Goal: Task Accomplishment & Management: Complete application form

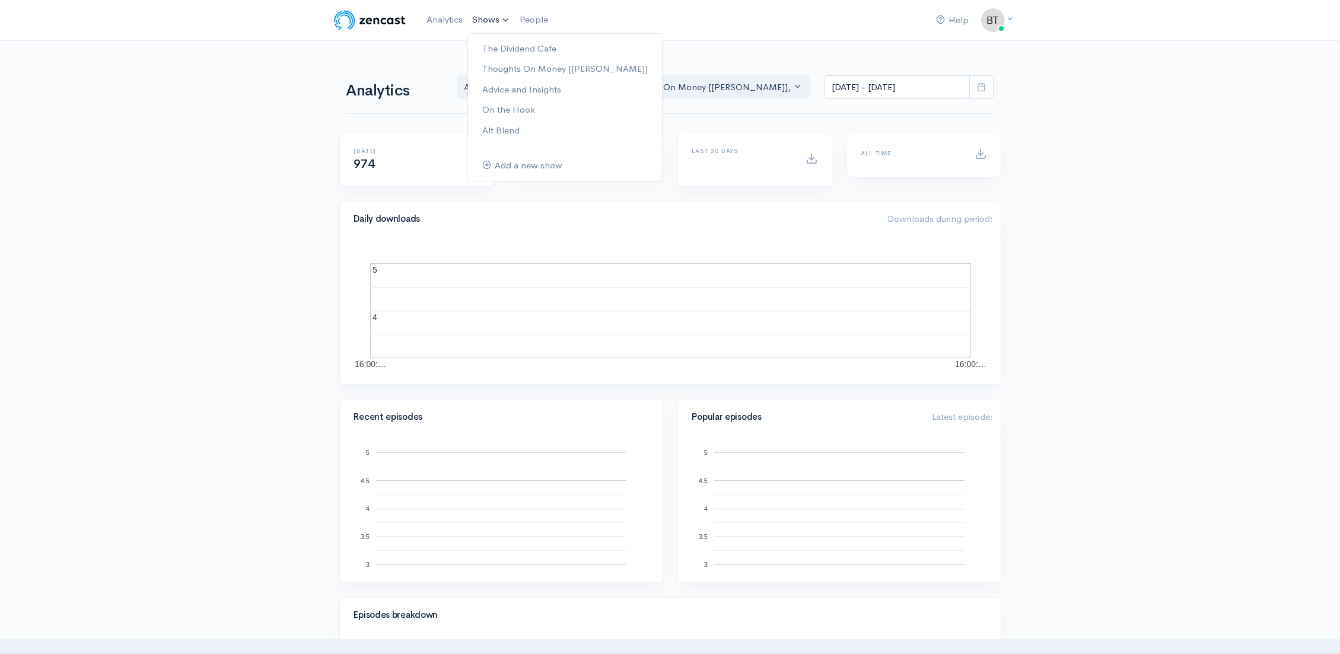
click at [488, 15] on link "Shows" at bounding box center [490, 20] width 47 height 26
click at [507, 48] on link "The Dividend Cafe" at bounding box center [565, 49] width 194 height 21
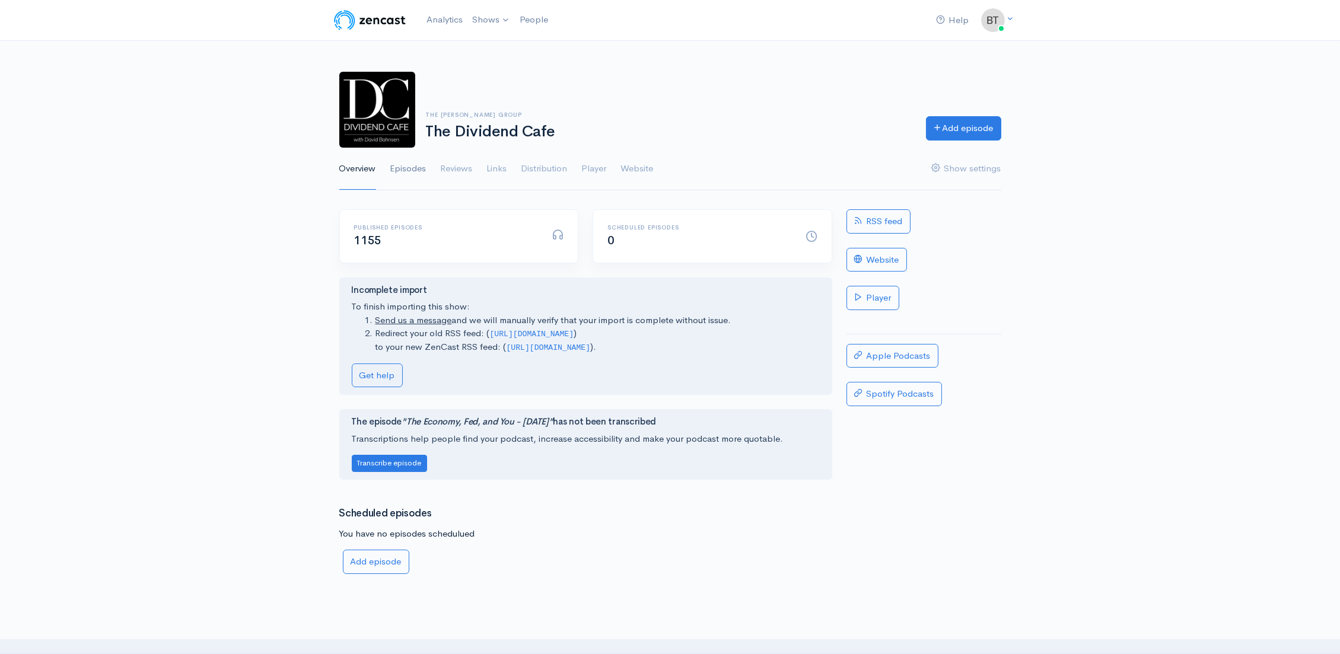
click at [411, 171] on link "Episodes" at bounding box center [408, 169] width 36 height 43
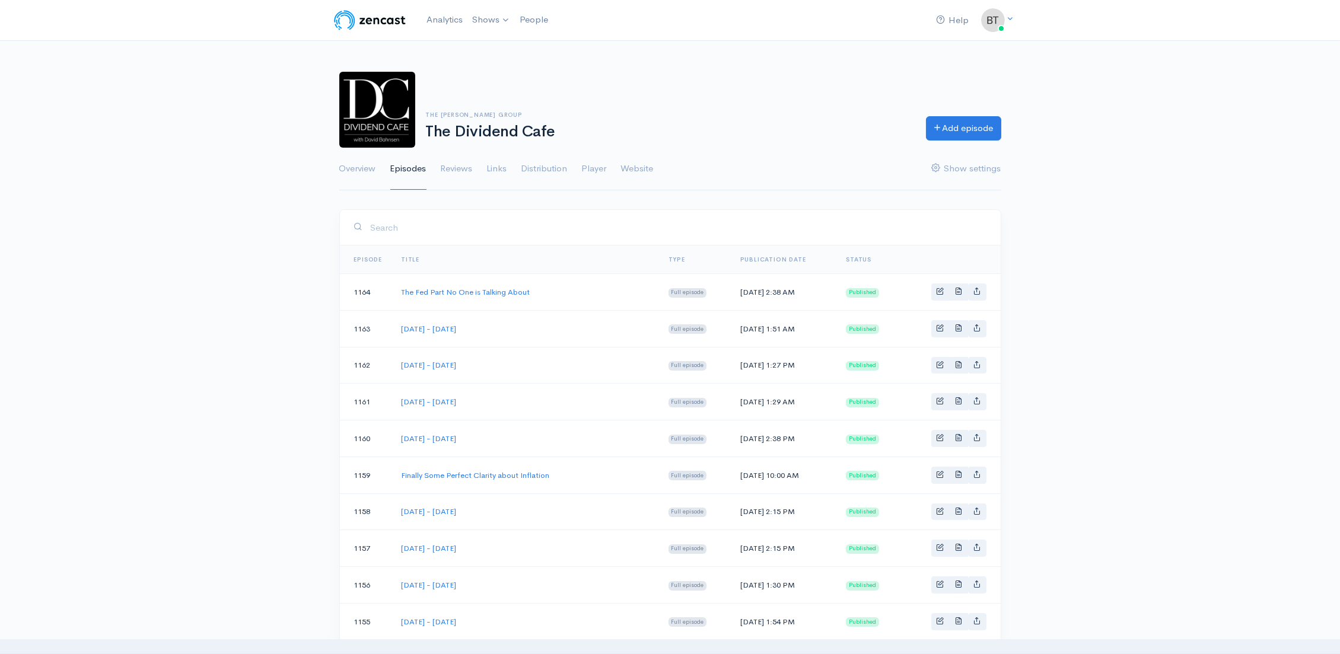
click at [547, 428] on td "Monday - August 18, 2025" at bounding box center [525, 439] width 267 height 37
drag, startPoint x: 504, startPoint y: 436, endPoint x: 400, endPoint y: 440, distance: 104.5
click at [400, 440] on td "Monday - August 18, 2025" at bounding box center [525, 439] width 267 height 37
copy link "Monday - August 18, 2025"
click at [987, 124] on link "Add episode" at bounding box center [963, 126] width 75 height 24
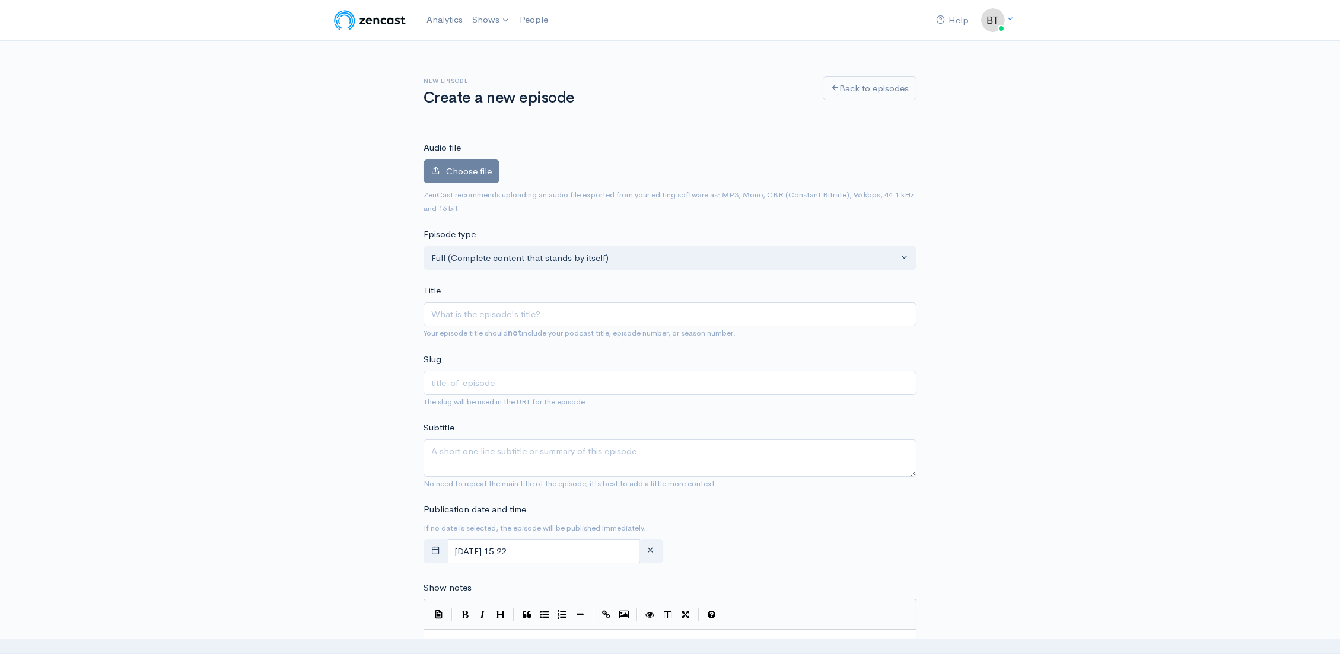
type input "Monday - August 18, 2025"
type input "monday-august-18-2025"
drag, startPoint x: 512, startPoint y: 315, endPoint x: 504, endPoint y: 317, distance: 8.1
click at [504, 317] on input "[DATE] - [DATE]" at bounding box center [670, 315] width 493 height 24
type input "Monday - August 2, 2025"
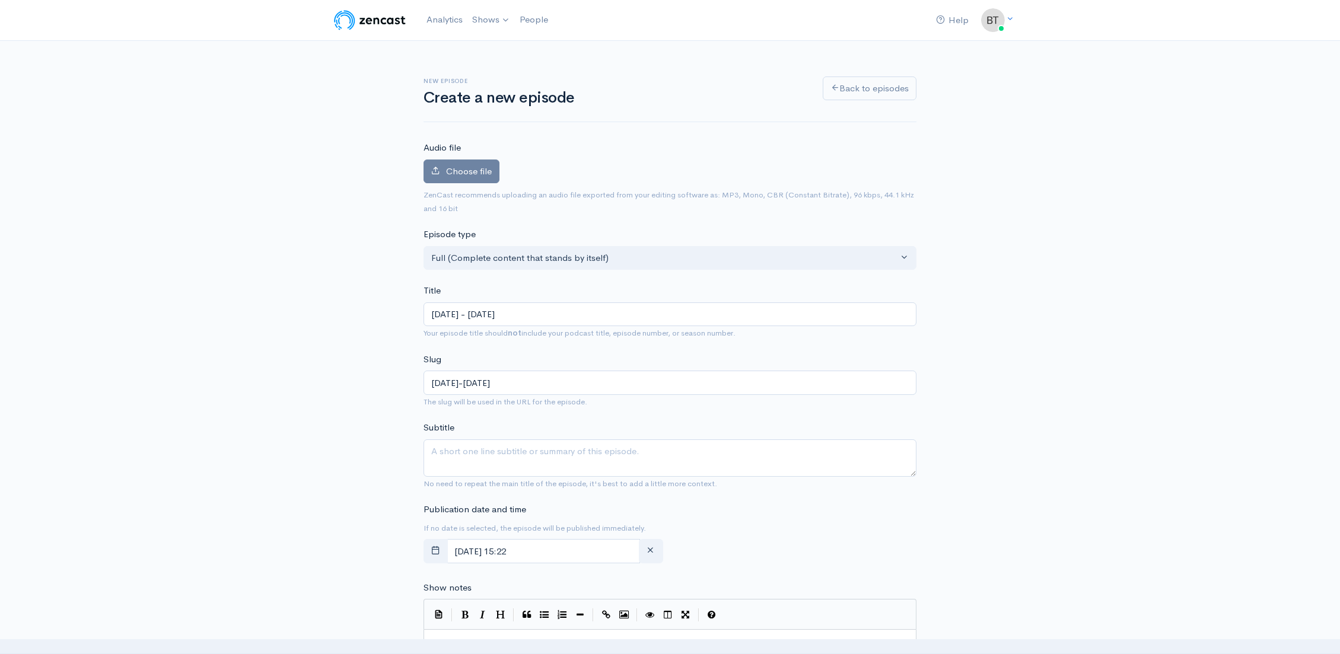
type input "monday-august-2-2025"
type input "[DATE] - [DATE]"
type input "[DATE]-[DATE]"
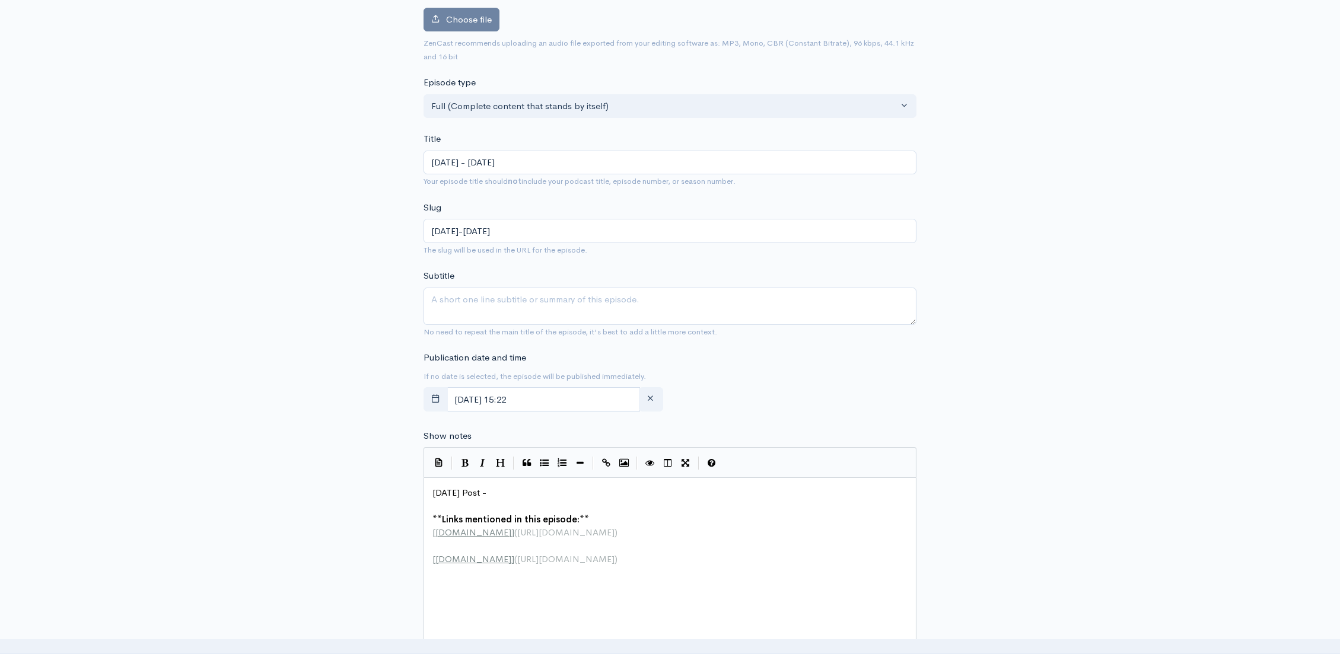
scroll to position [190, 0]
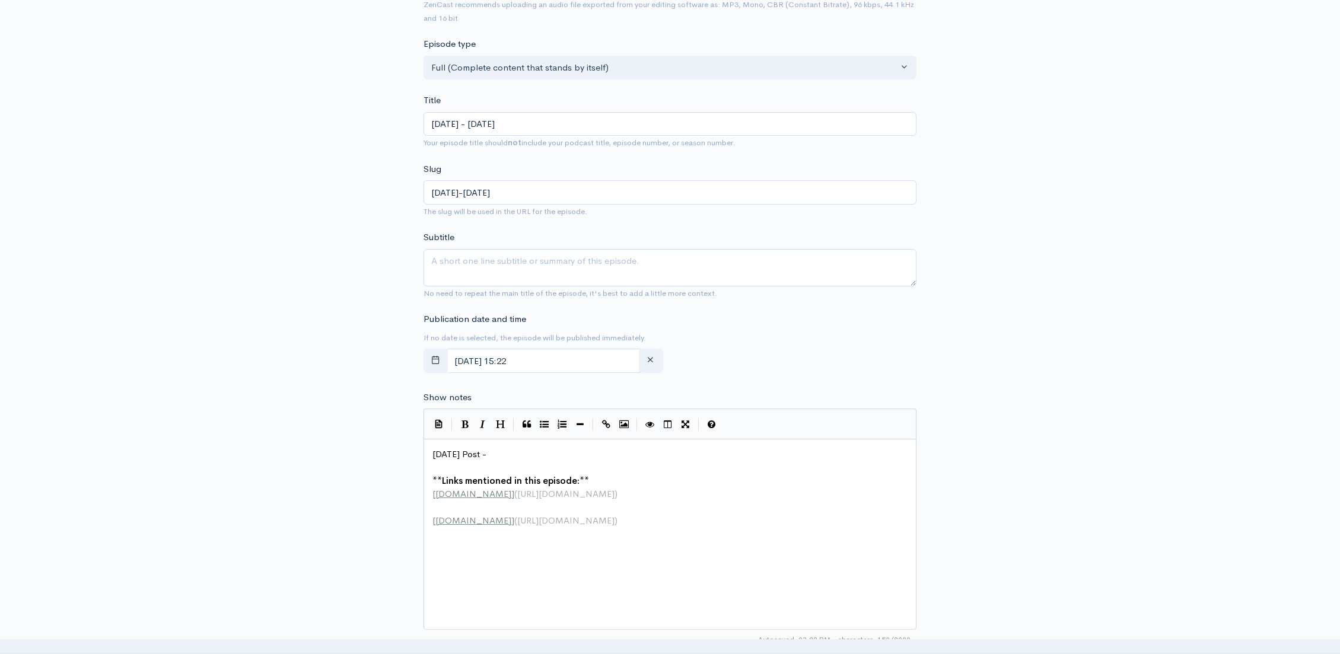
type input "[DATE] - [DATE]"
click at [512, 455] on pre "[DATE] Post -" at bounding box center [674, 455] width 488 height 14
click at [521, 452] on pre "[DATE] Post -" at bounding box center [674, 455] width 488 height 14
paste textarea
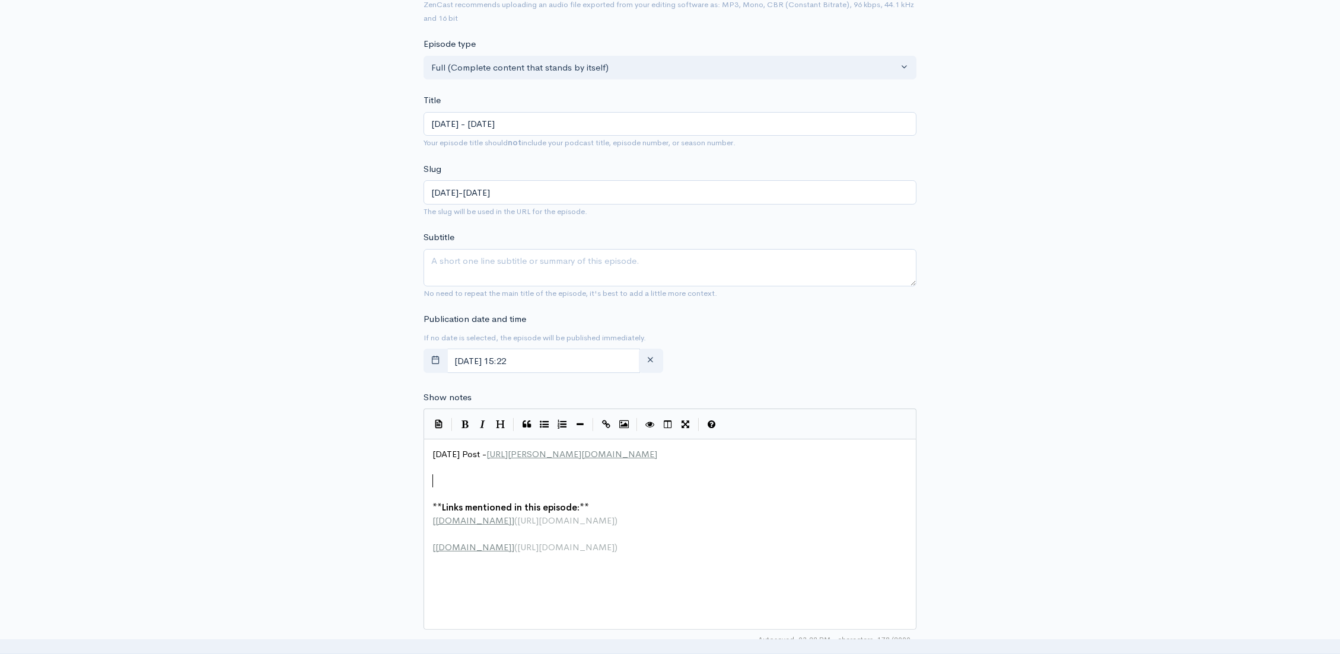
paste textarea "c"
type textarea "[URL][PERSON_NAME][DOMAIN_NAME]"
drag, startPoint x: 556, startPoint y: 483, endPoint x: 393, endPoint y: 485, distance: 163.2
paste textarea
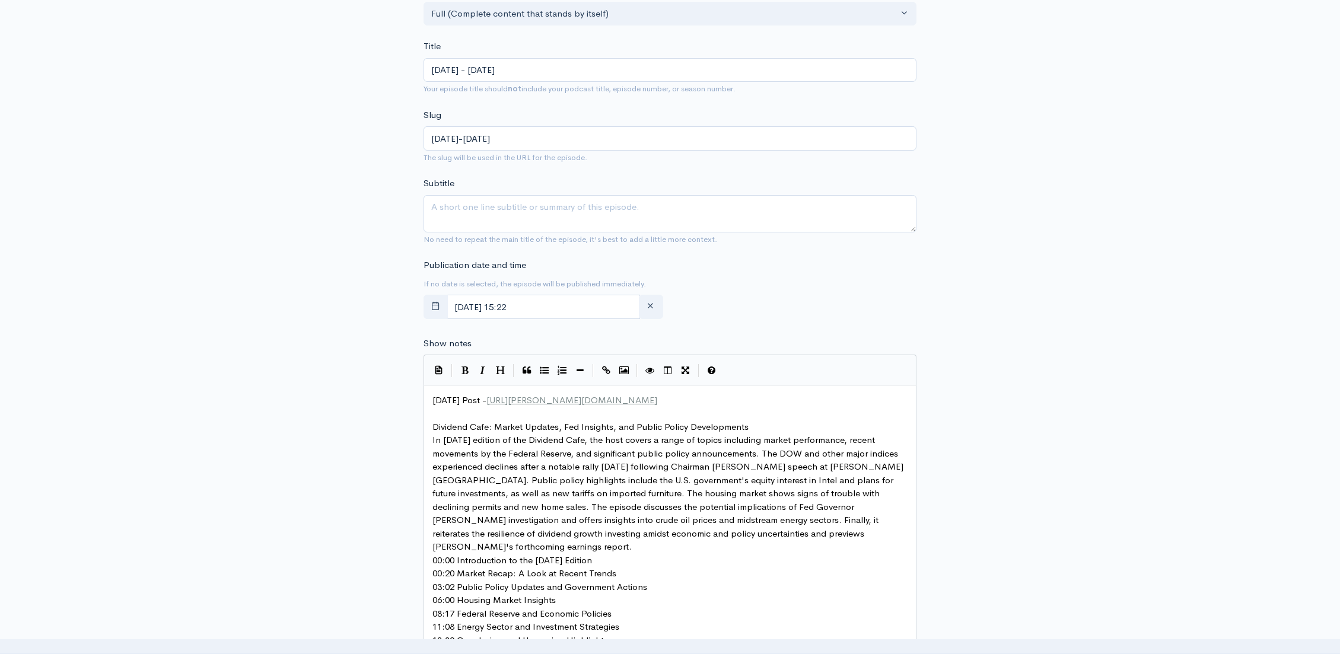
click at [758, 427] on pre "Dividend Cafe: Market Updates, Fed Insights, and Public Policy Developments" at bounding box center [674, 428] width 488 height 14
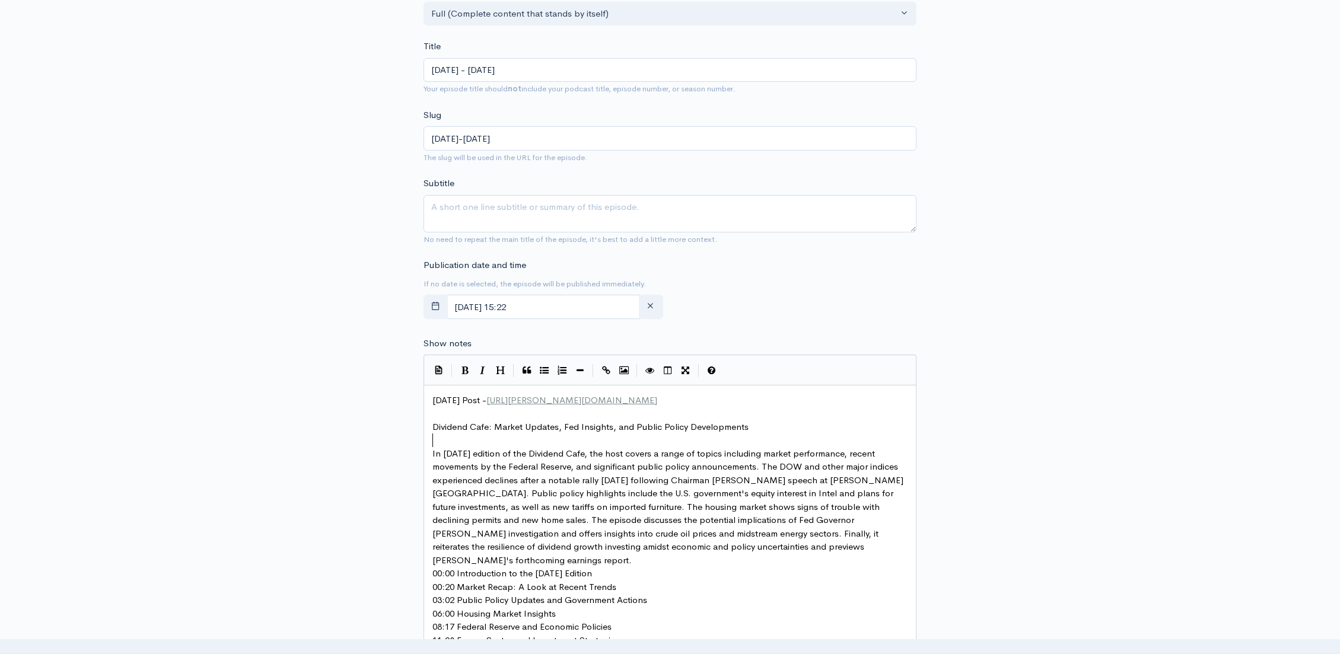
click at [801, 551] on pre "In this Monday edition of the Dividend Cafe, the host covers a range of topics …" at bounding box center [674, 507] width 488 height 120
click at [609, 581] on pre "00:00 Introduction to the [DATE] Edition" at bounding box center [674, 588] width 488 height 14
click at [623, 607] on pre "00:20 Market Recap: A Look at Recent Trends" at bounding box center [674, 614] width 488 height 14
click at [660, 634] on pre "03:02 Public Policy Updates and Government Actions" at bounding box center [674, 641] width 488 height 14
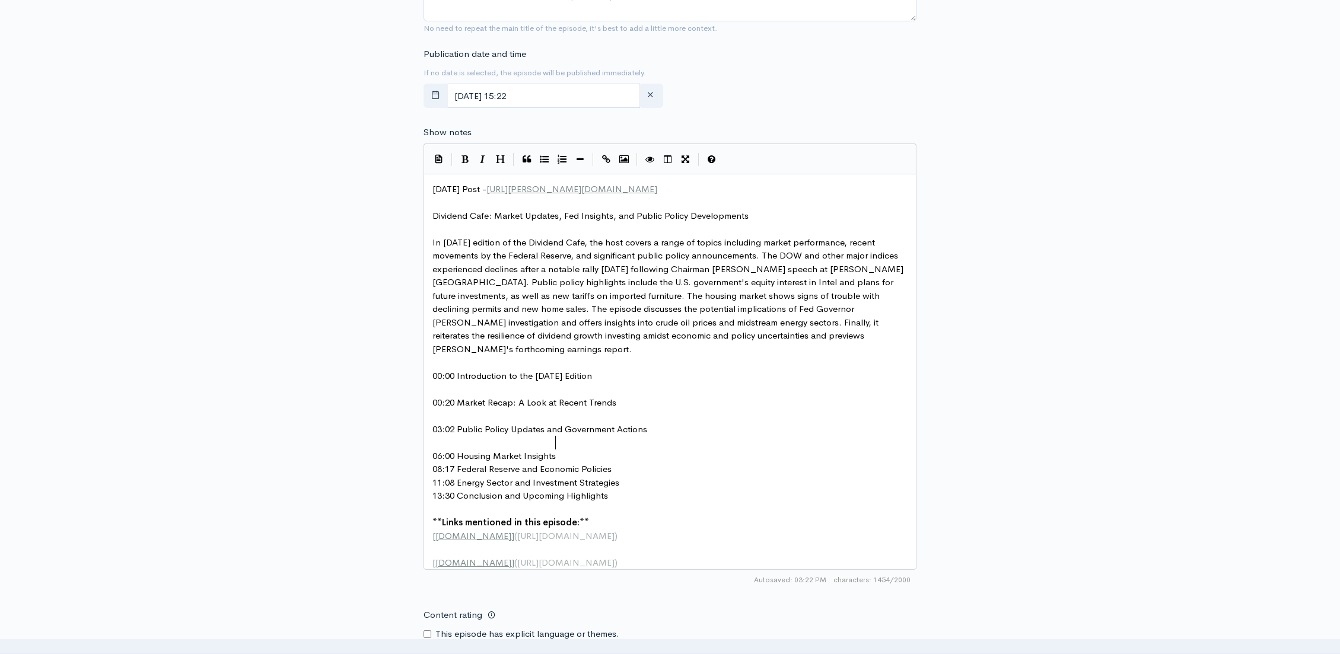
click at [569, 450] on pre "06:00 Housing Market Insights" at bounding box center [674, 457] width 488 height 14
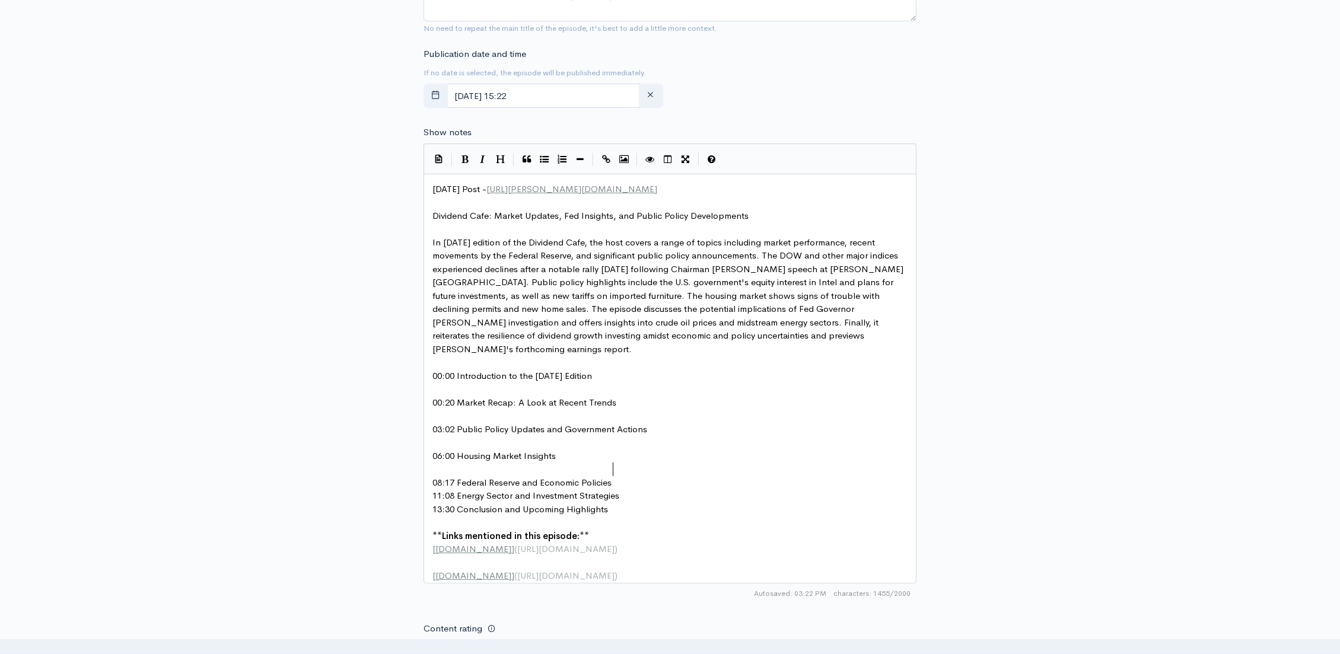
click at [619, 476] on pre "08:17 Federal Reserve and Economic Policies" at bounding box center [674, 483] width 488 height 14
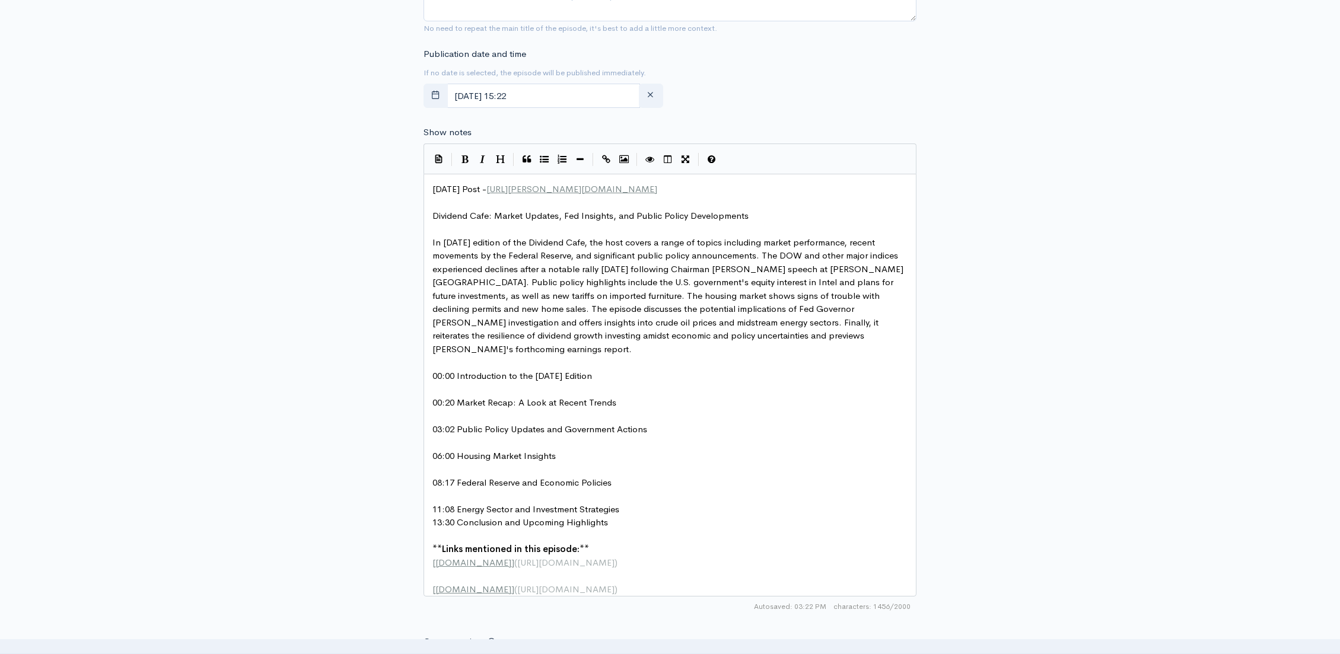
click at [628, 503] on pre "11:08 Energy Sector and Investment Strategies" at bounding box center [674, 510] width 488 height 14
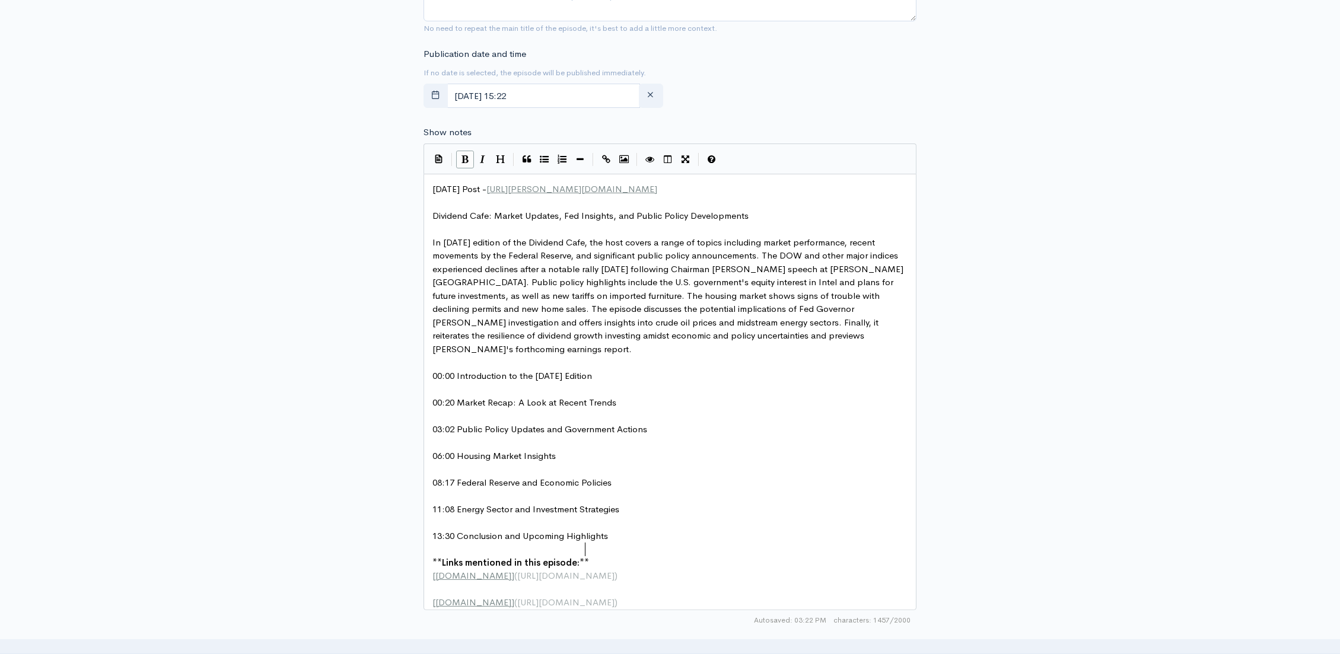
click at [780, 556] on pre "** Links mentioned in this episode: **" at bounding box center [674, 563] width 488 height 14
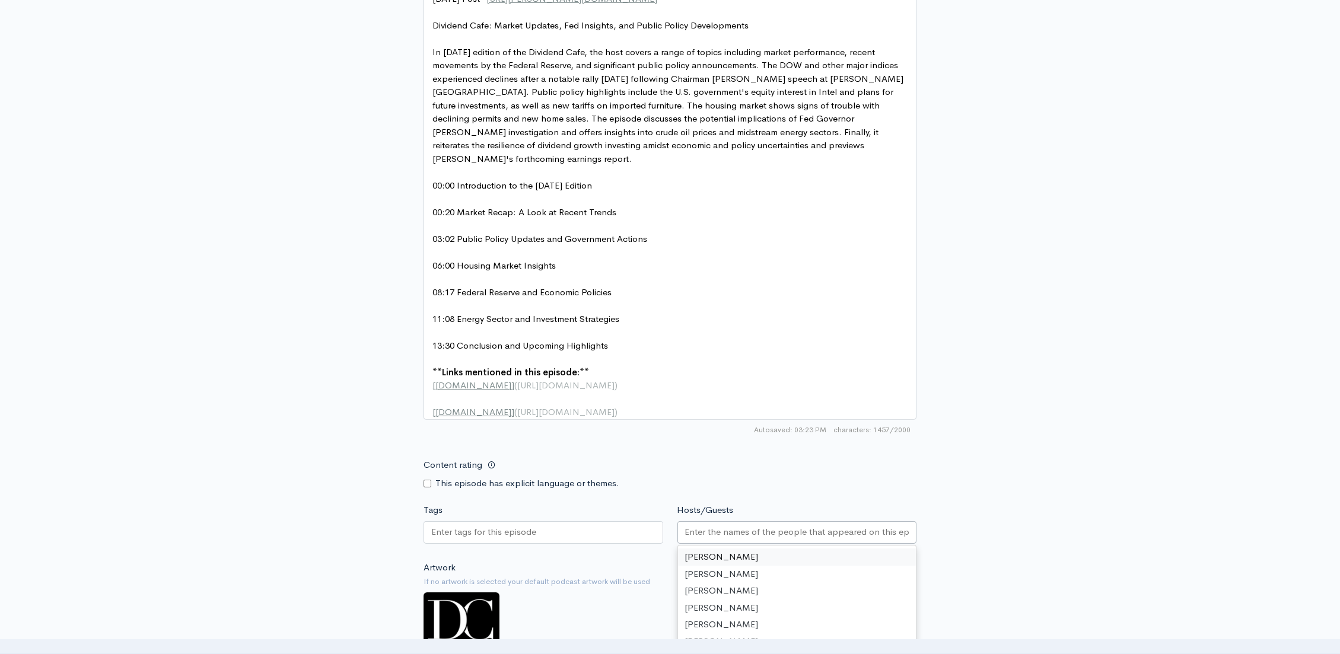
click at [756, 530] on input "Hosts/Guests" at bounding box center [797, 533] width 224 height 14
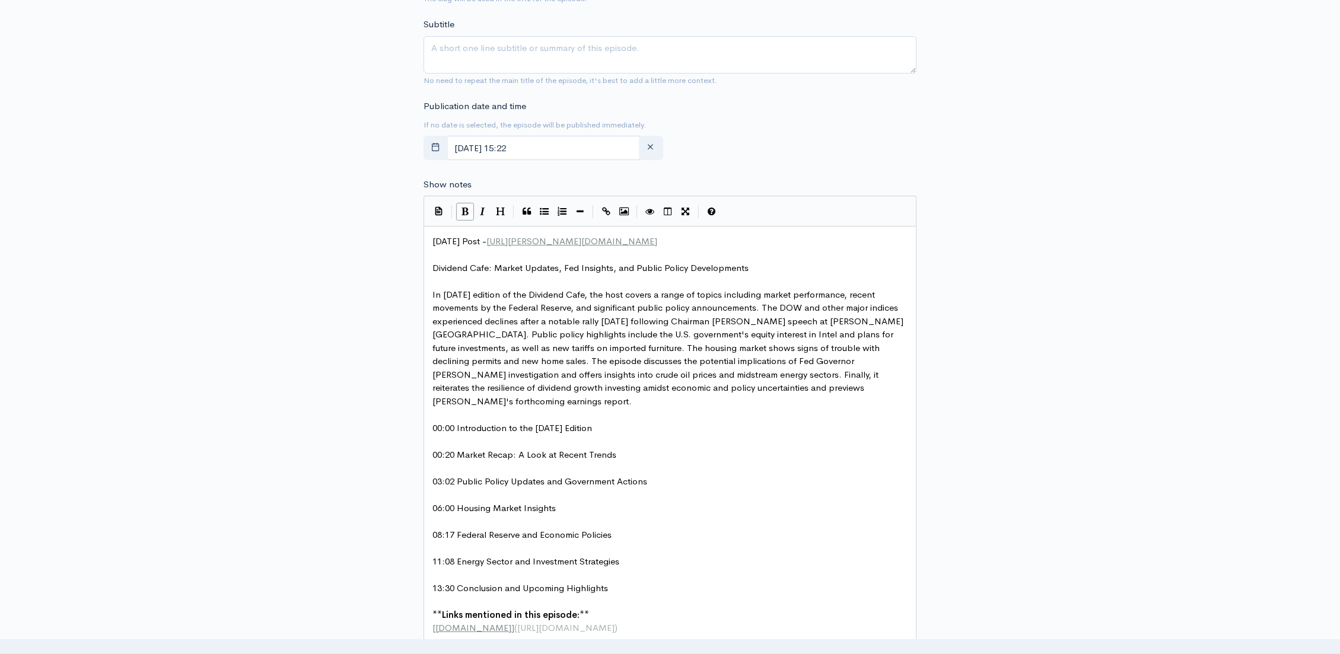
scroll to position [396, 0]
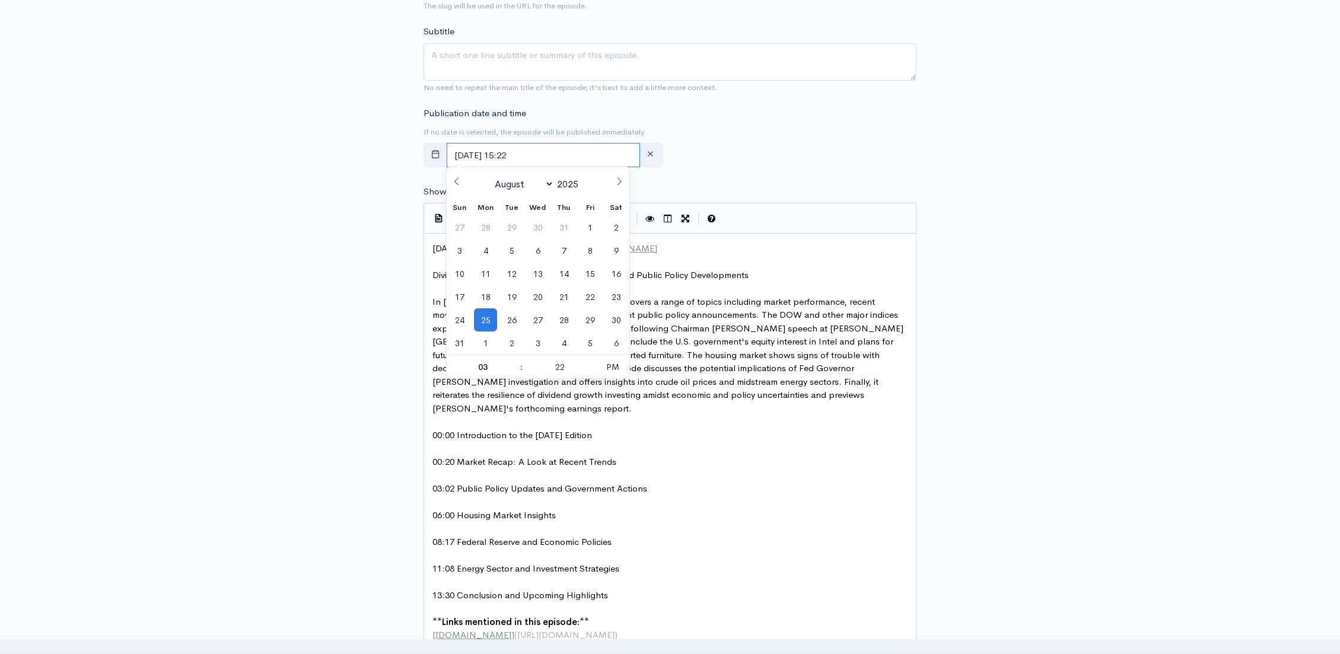
click at [564, 157] on input "[DATE] 15:22" at bounding box center [543, 155] width 193 height 24
click at [513, 316] on span "26" at bounding box center [511, 319] width 23 height 23
type input "August, 26 2025 15:22"
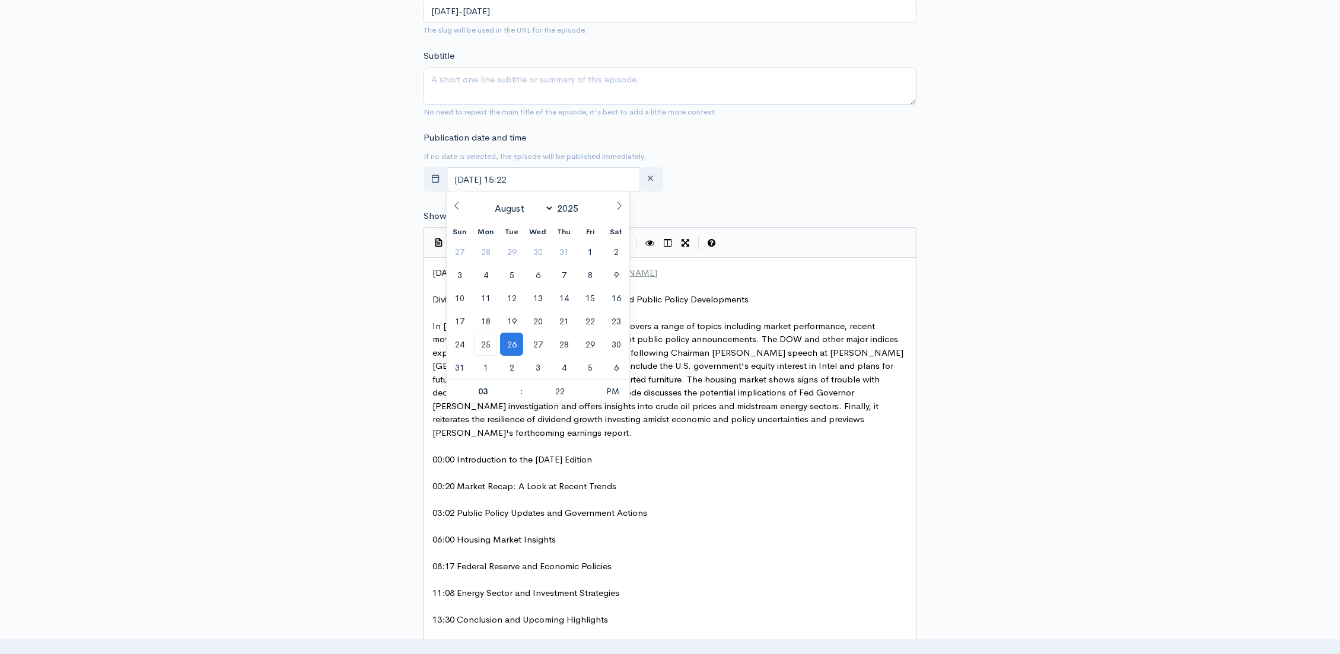
click at [806, 318] on pre "​" at bounding box center [674, 313] width 488 height 14
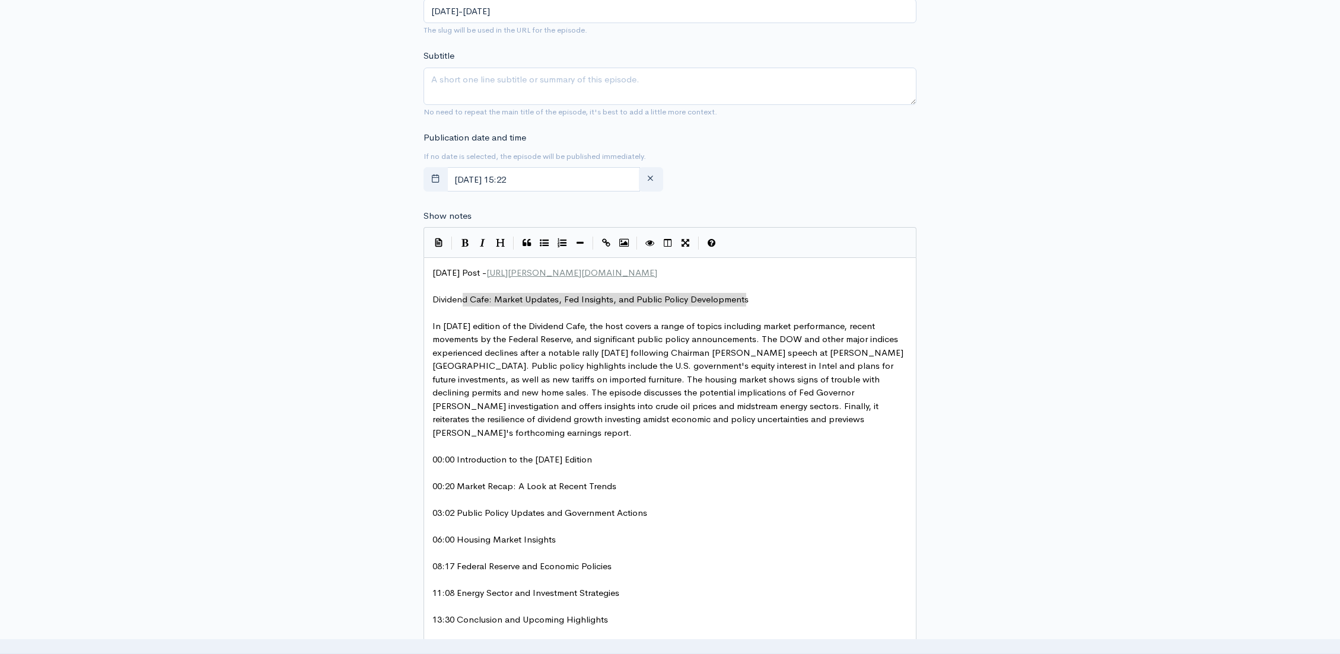
type textarea "Dividend Cafe: Market Updates, Fed Insights, and Public Policy Developments"
drag, startPoint x: 733, startPoint y: 298, endPoint x: 422, endPoint y: 302, distance: 310.9
click at [501, 90] on textarea "Subtitle" at bounding box center [670, 86] width 493 height 37
paste textarea "Dividend Cafe: Market Updates, Fed Insights, and Public Policy Developments"
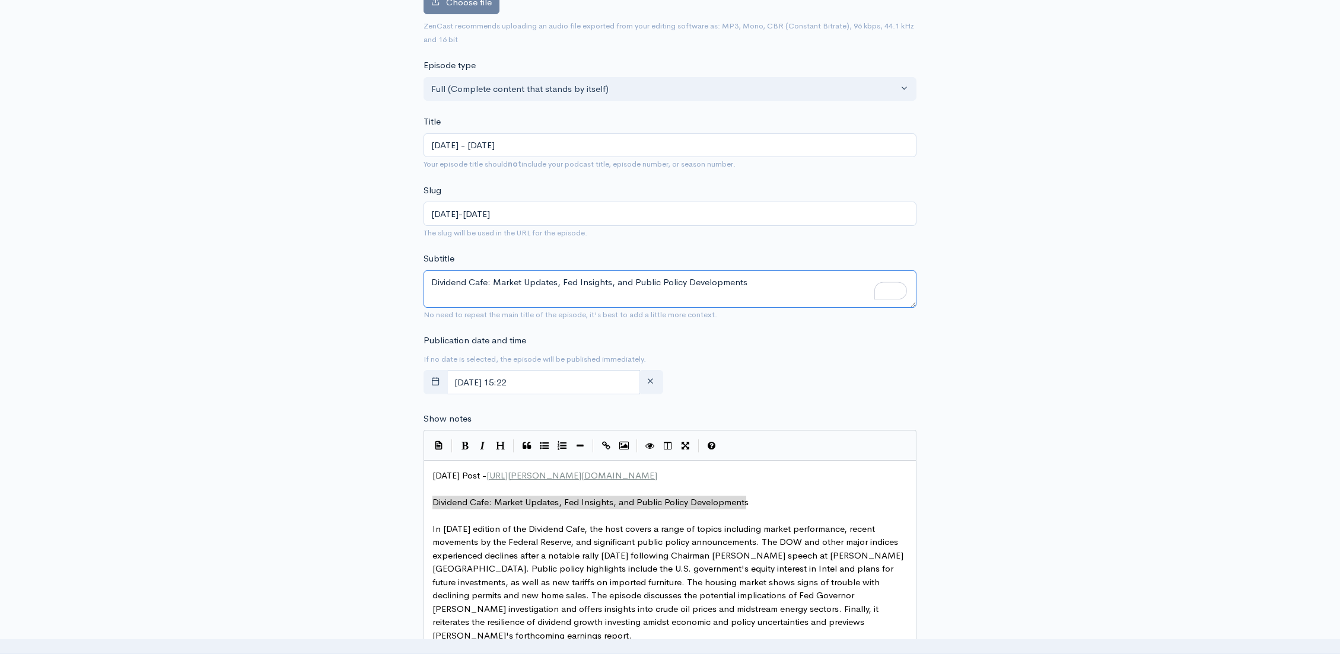
scroll to position [0, 0]
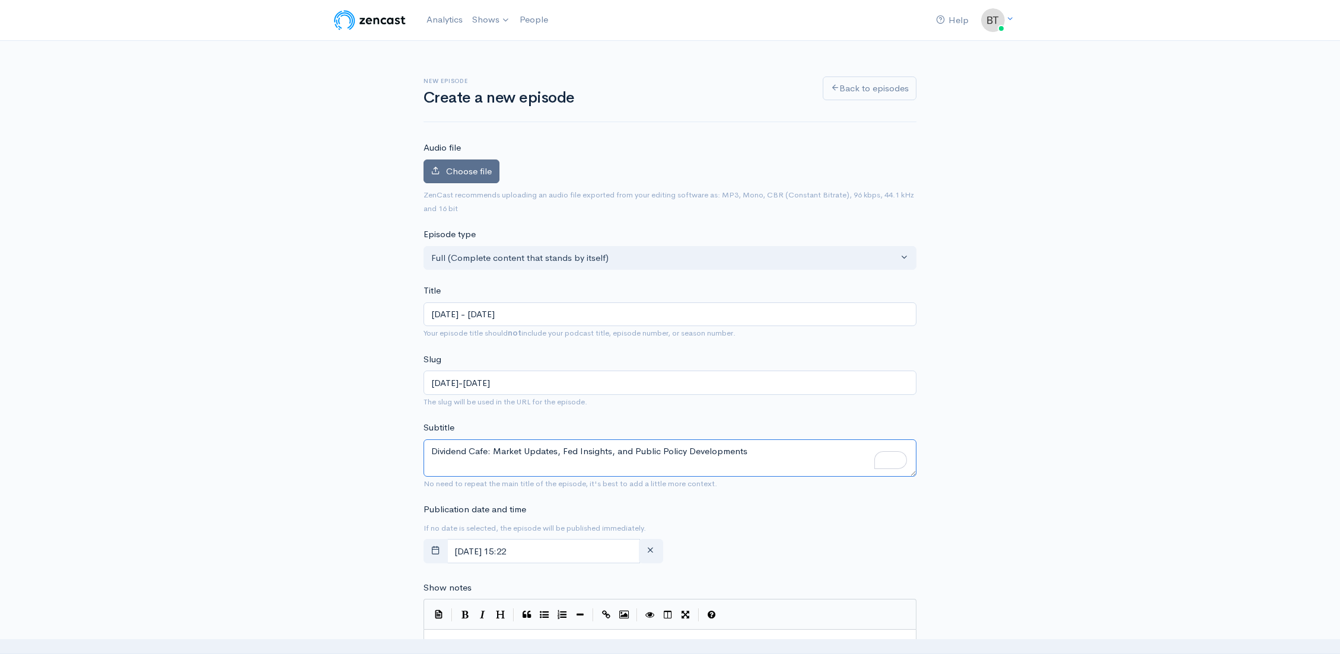
type textarea "Dividend Cafe: Market Updates, Fed Insights, and Public Policy Developments"
click at [470, 171] on span "Choose file" at bounding box center [469, 171] width 46 height 11
click at [0, 0] on input "Choose file" at bounding box center [0, 0] width 0 height 0
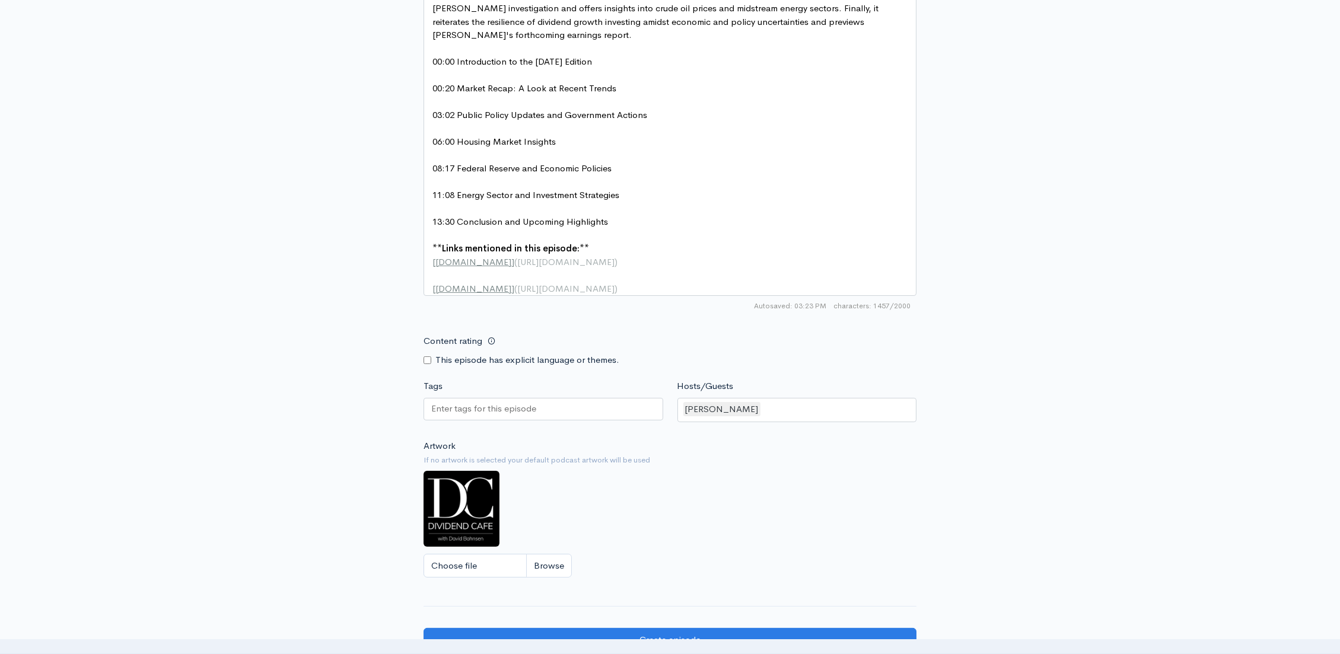
scroll to position [869, 0]
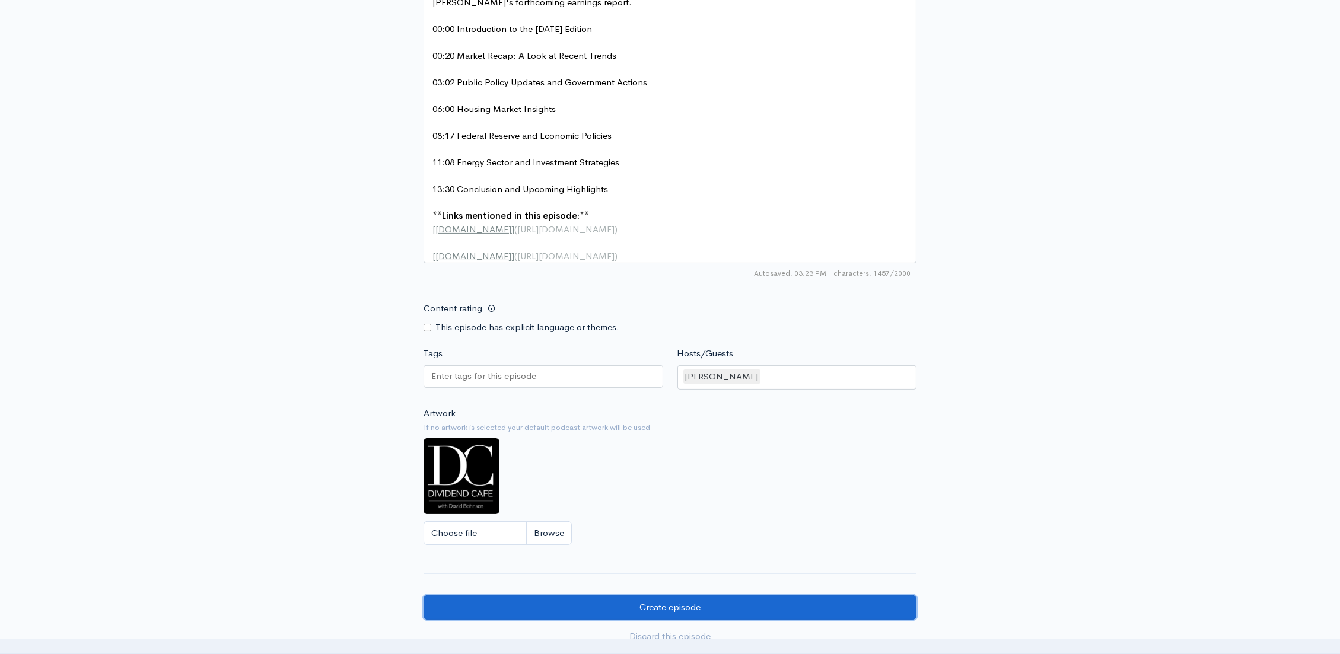
click at [714, 597] on input "Create episode" at bounding box center [670, 608] width 493 height 24
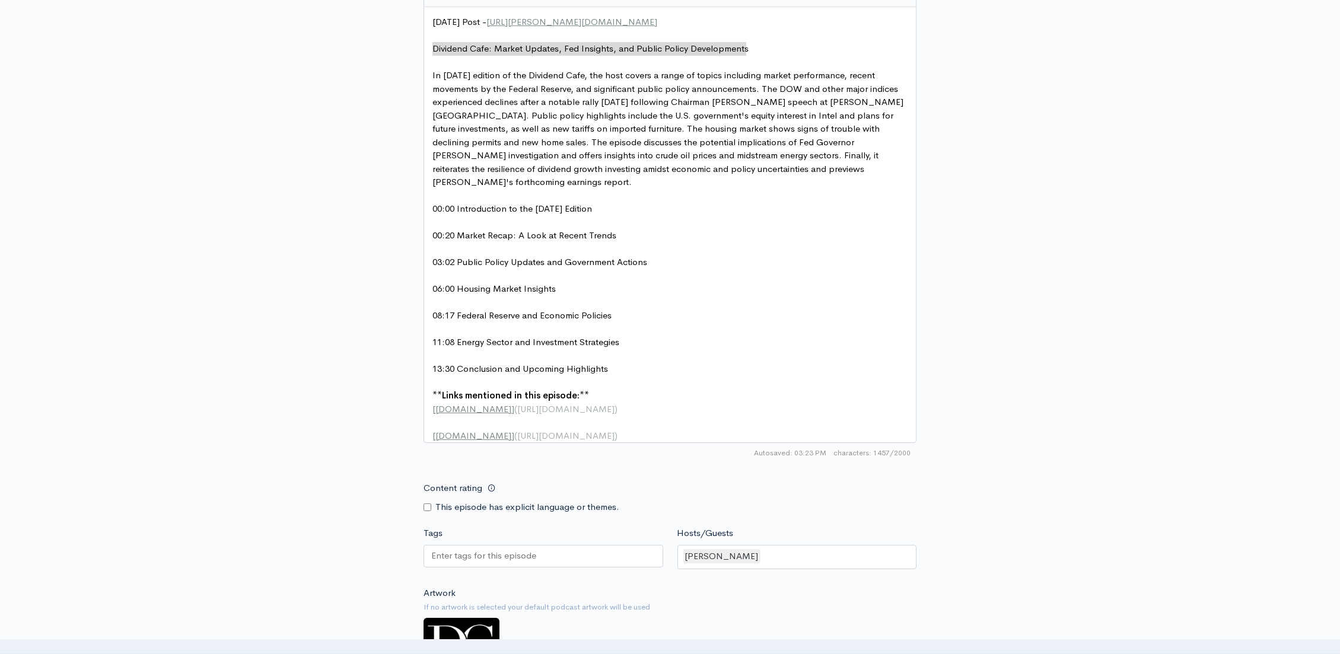
scroll to position [634, 0]
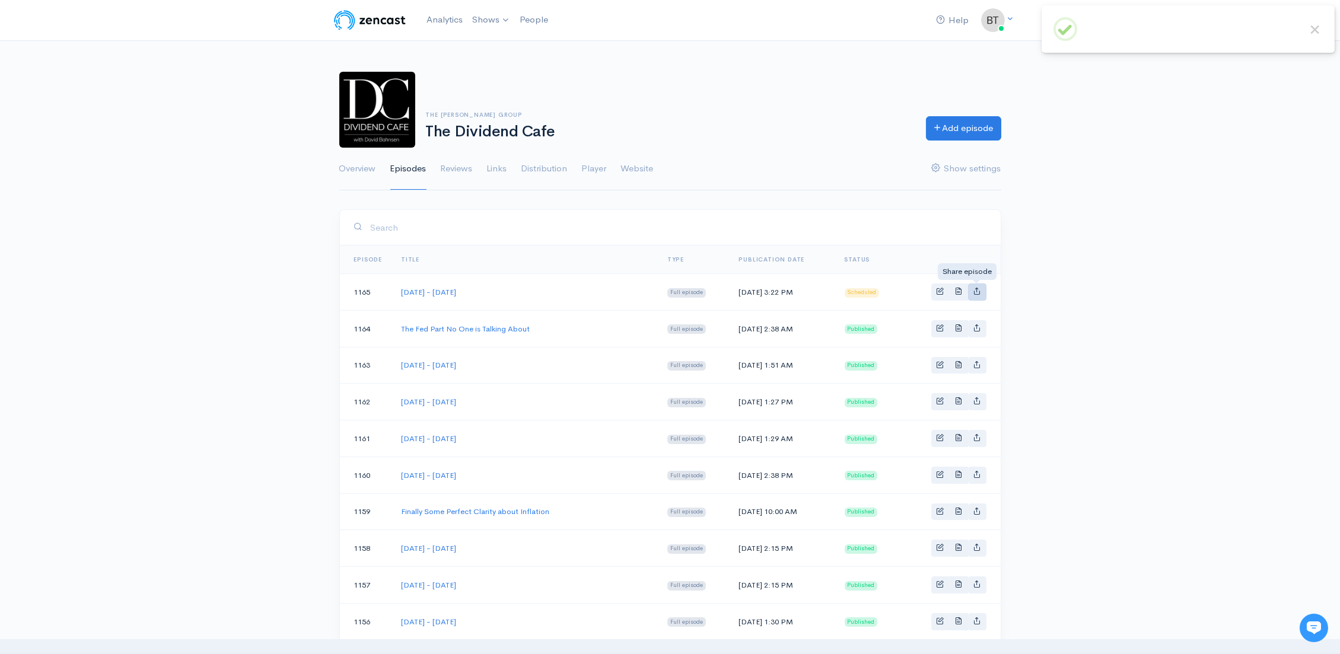
click at [979, 295] on link "Basic example" at bounding box center [977, 292] width 18 height 17
type input "https://podcast.dividendcafe.com/episodes/monday-august-25-2025"
type input "https://dts.podtrac.com/redirect.mp3/media.zencast.fm/the-dividend-cafe-1/e6066…"
type input "<iframe src='https://share.zencast.fm/embed/episode/e606609d-c53d-4fec-b628-c9d…"
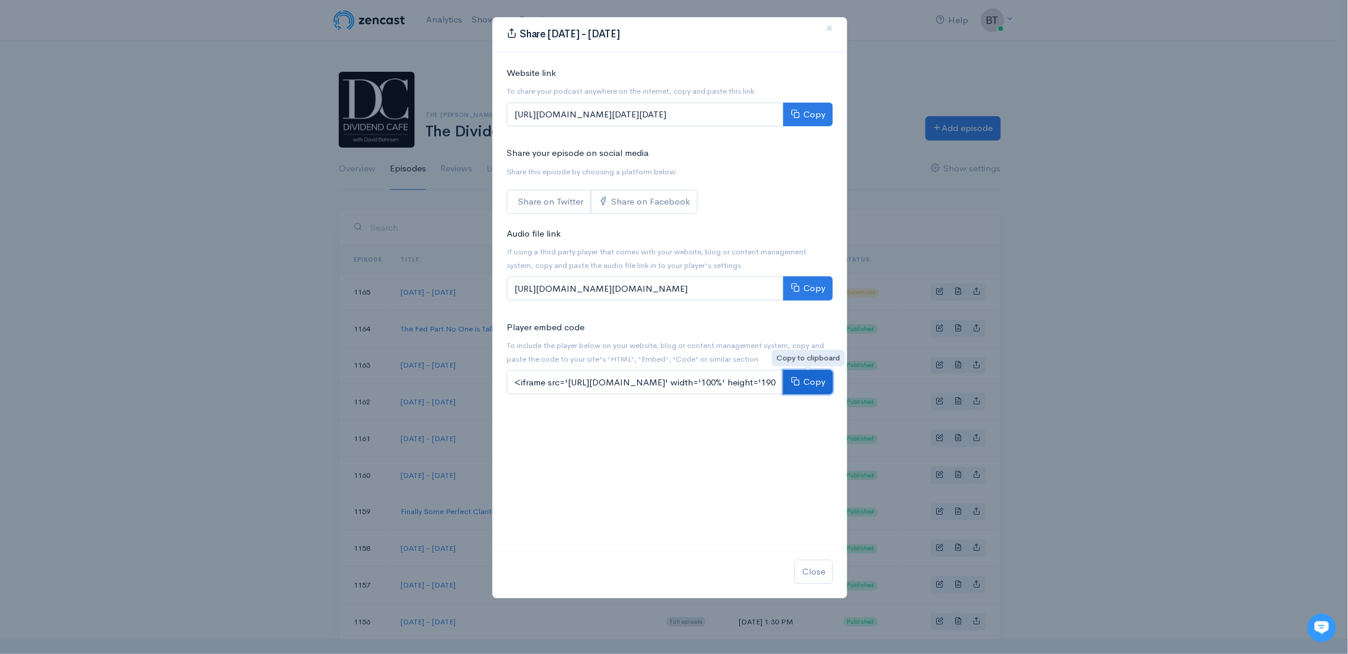
click at [813, 383] on button "Copy" at bounding box center [808, 382] width 50 height 24
click at [817, 114] on button "Copy" at bounding box center [808, 115] width 50 height 24
drag, startPoint x: 1053, startPoint y: 230, endPoint x: 1054, endPoint y: 236, distance: 6.0
click at [1053, 230] on div "Share Monday - August 25, 2025 × Website link To share your podcast anywhere on…" at bounding box center [674, 327] width 1348 height 654
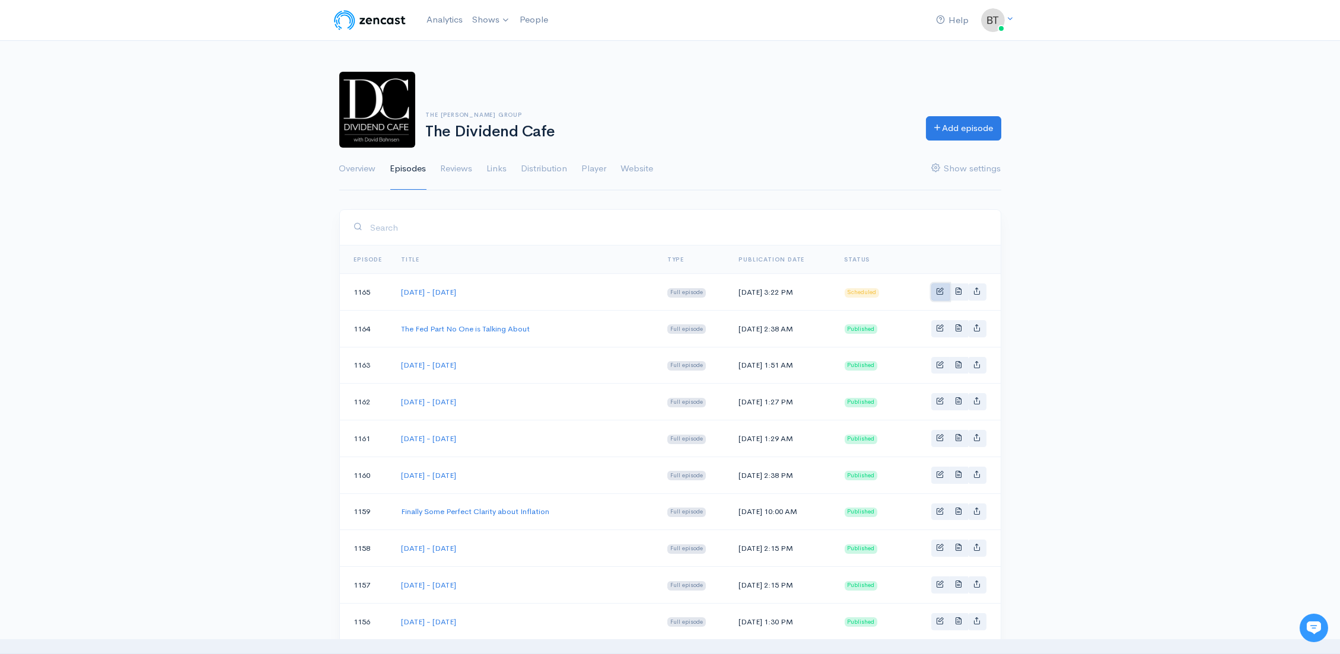
click at [940, 293] on span "Basic example" at bounding box center [941, 291] width 8 height 8
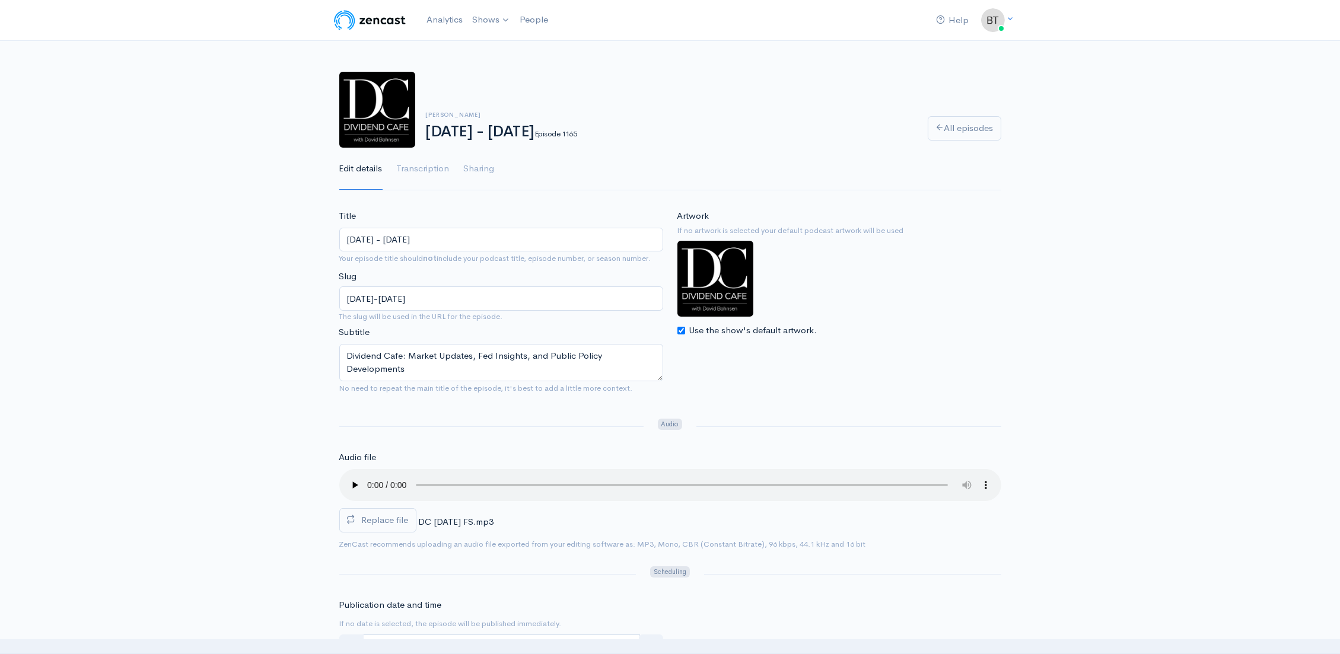
click at [939, 292] on div "Artwork If no artwork is selected your default podcast artwork will be used Use…" at bounding box center [839, 273] width 324 height 128
click at [374, 521] on span "Replace file" at bounding box center [385, 519] width 47 height 11
click at [0, 0] on input "Replace file" at bounding box center [0, 0] width 0 height 0
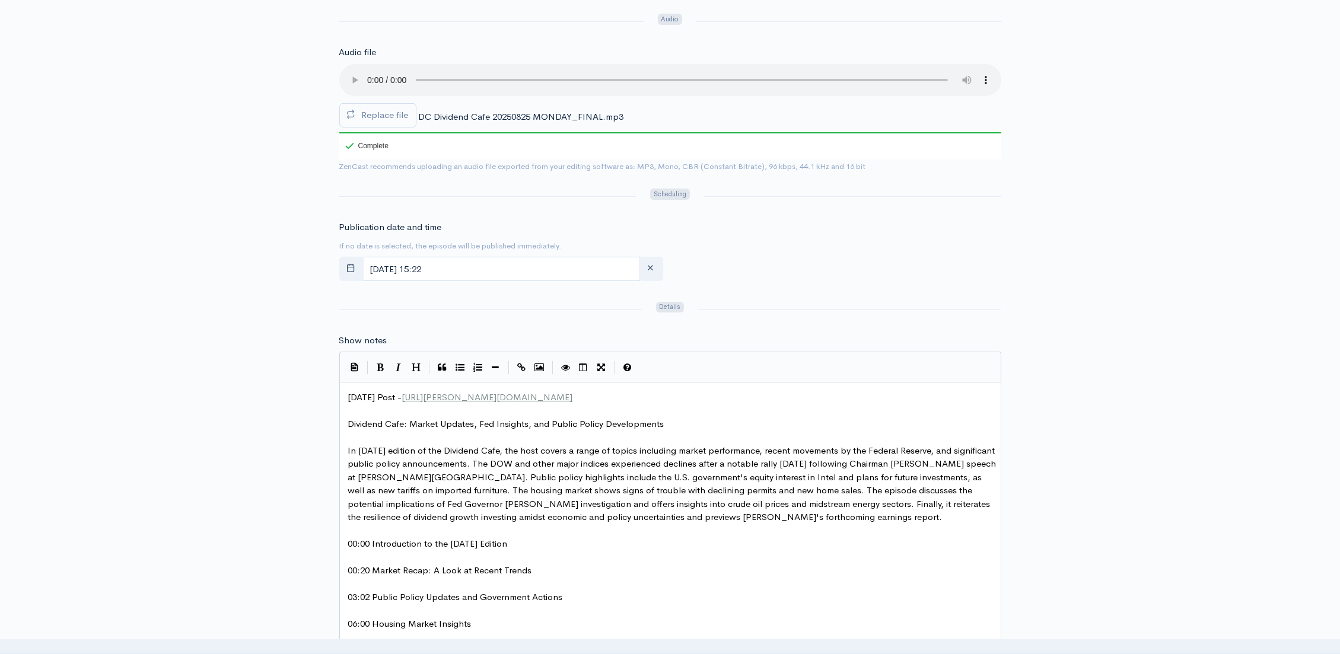
scroll to position [398, 0]
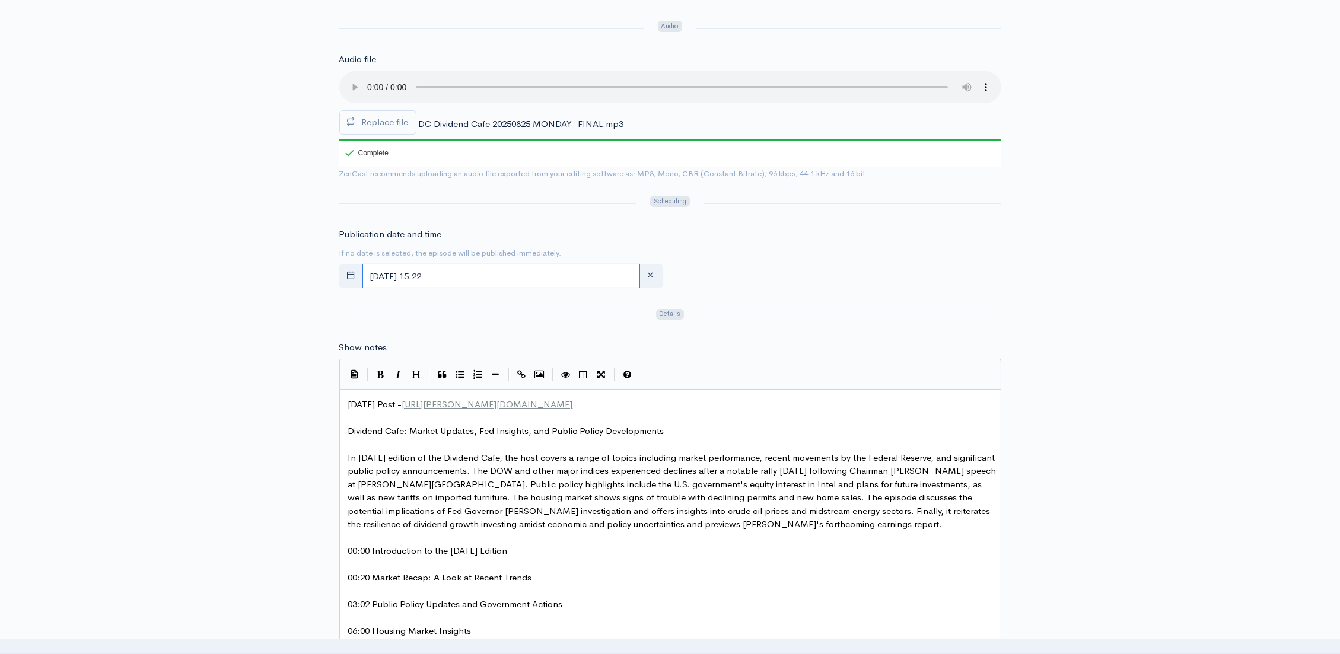
click at [481, 273] on input "August, 26 2025 15:22" at bounding box center [501, 276] width 278 height 24
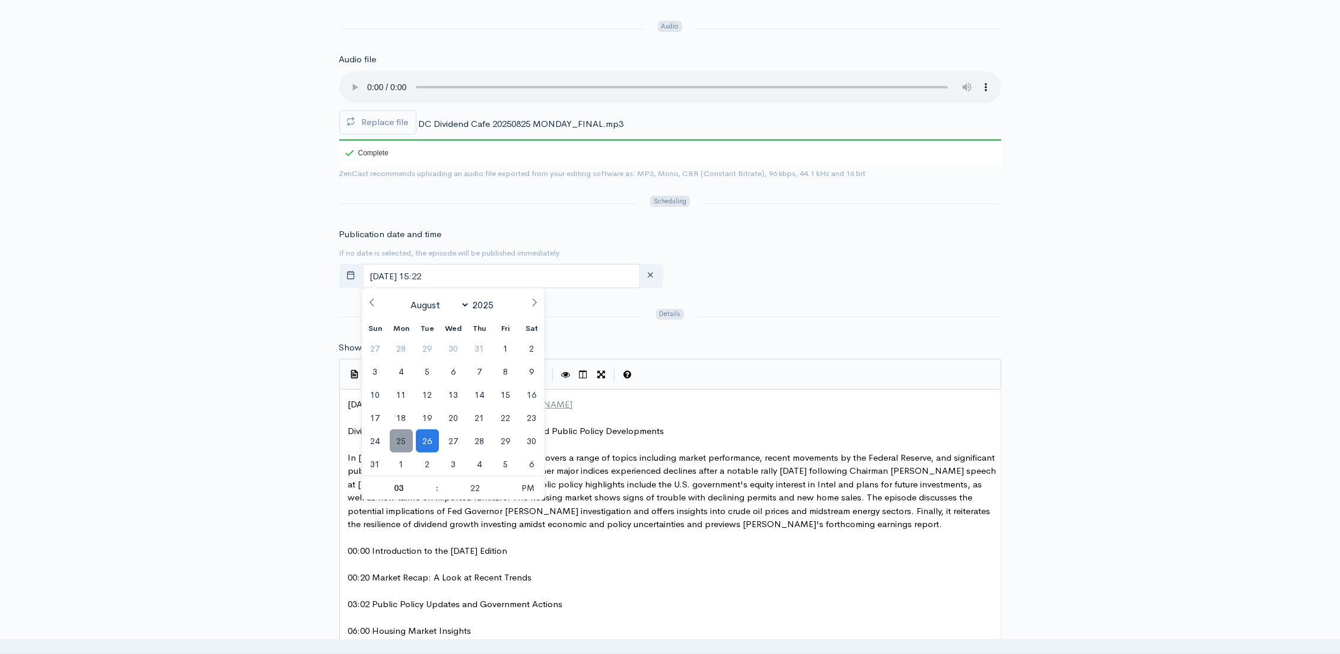
click at [400, 445] on span "25" at bounding box center [401, 441] width 23 height 23
click at [532, 492] on span "PM" at bounding box center [528, 488] width 33 height 24
click at [532, 491] on span "AM" at bounding box center [528, 488] width 33 height 24
type input "[DATE] 15:22"
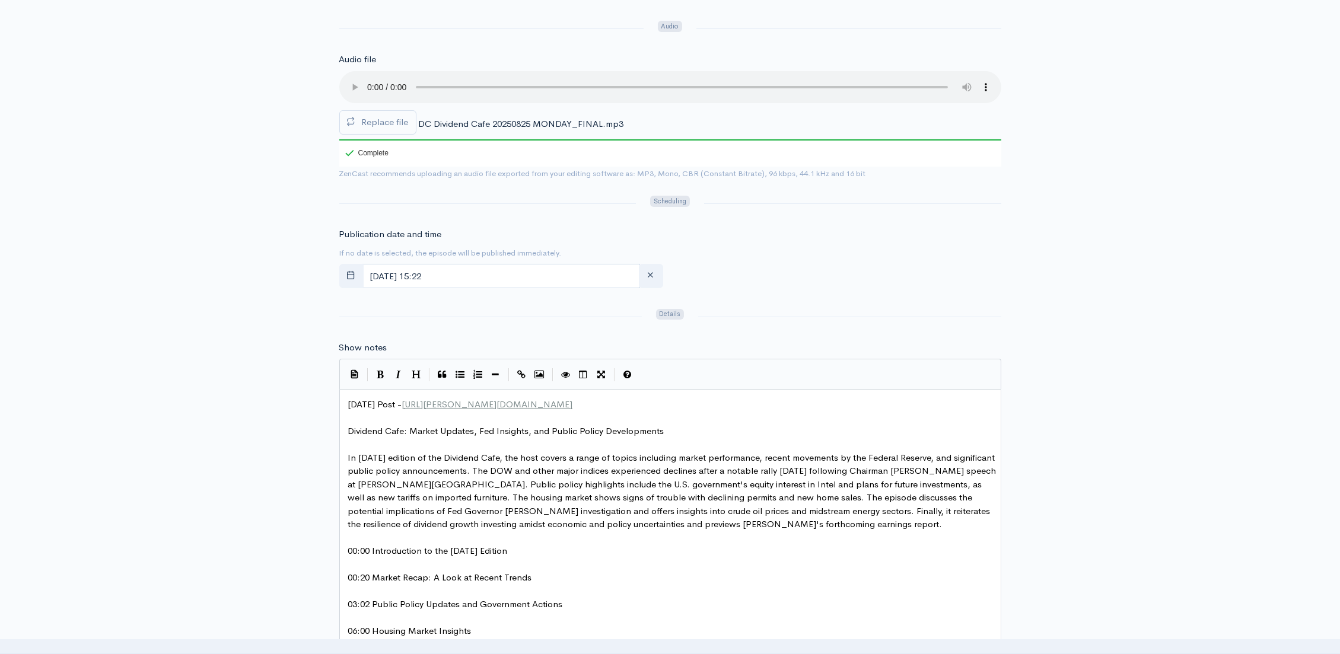
click at [1023, 250] on div "Title Monday - August 25, 2025 Your episode title should not include your podca…" at bounding box center [670, 476] width 1340 height 1331
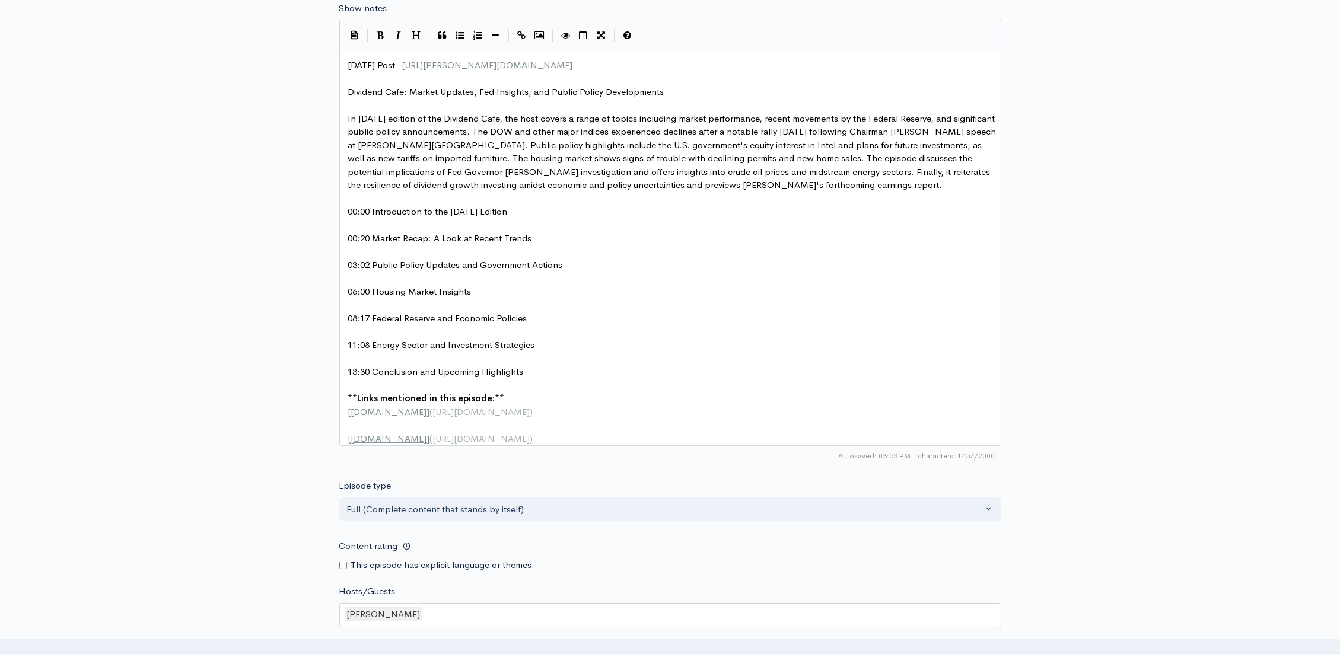
scroll to position [1046, 0]
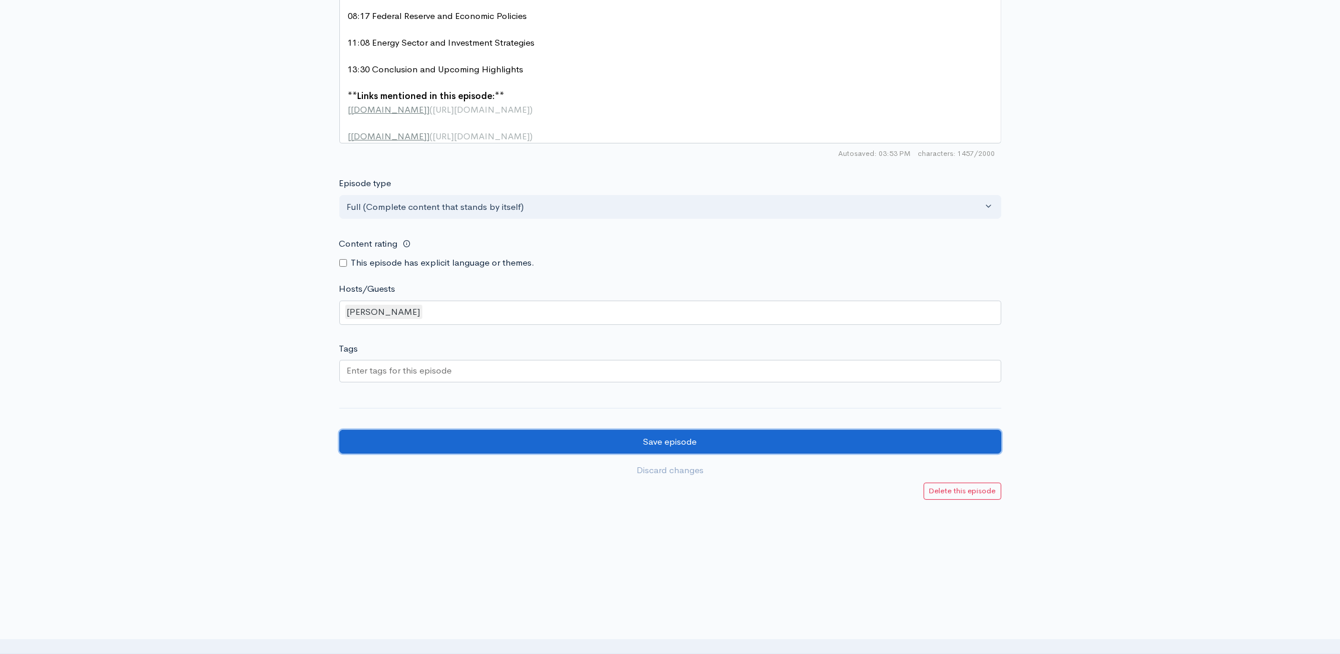
click at [614, 441] on input "Save episode" at bounding box center [670, 442] width 662 height 24
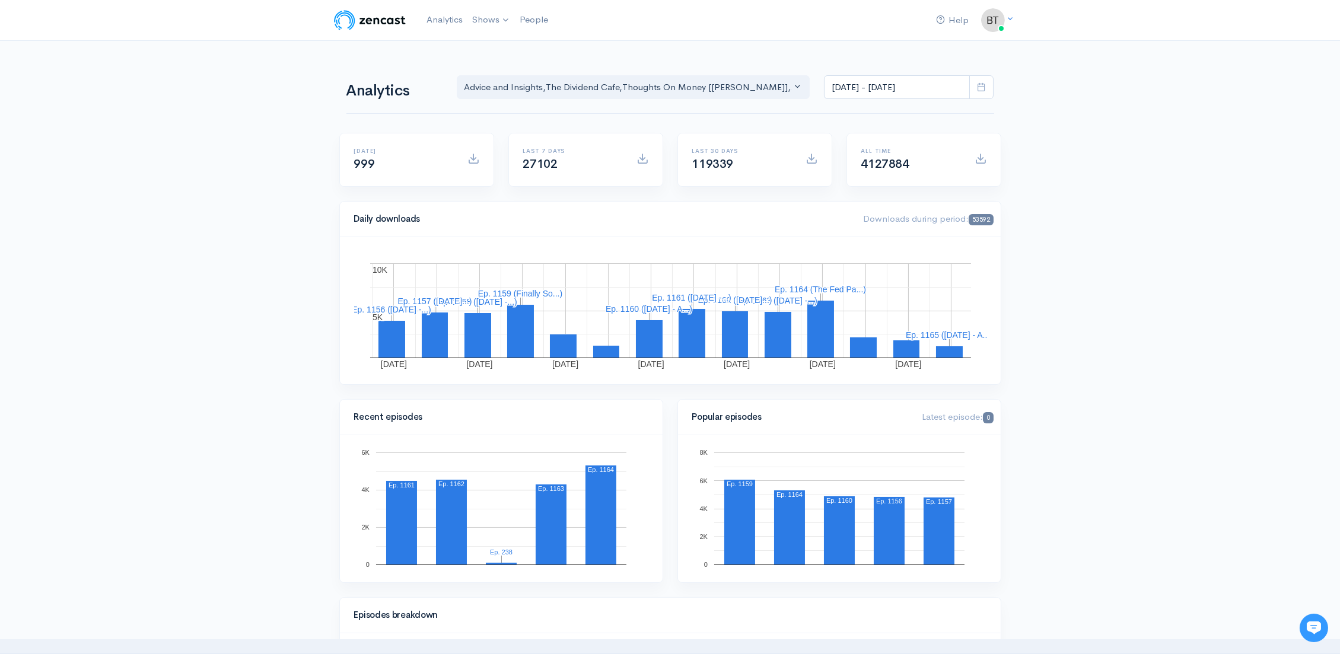
click at [502, 50] on link "The Dividend Cafe" at bounding box center [565, 49] width 194 height 21
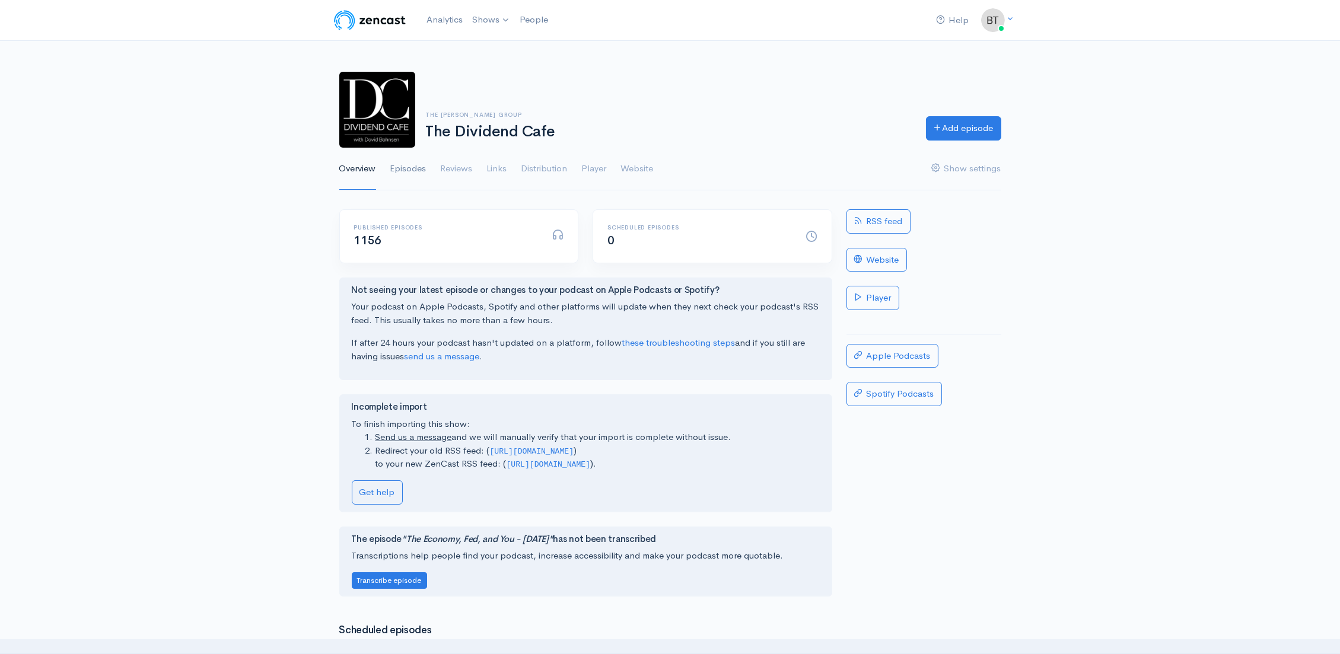
click at [414, 168] on link "Episodes" at bounding box center [408, 169] width 36 height 43
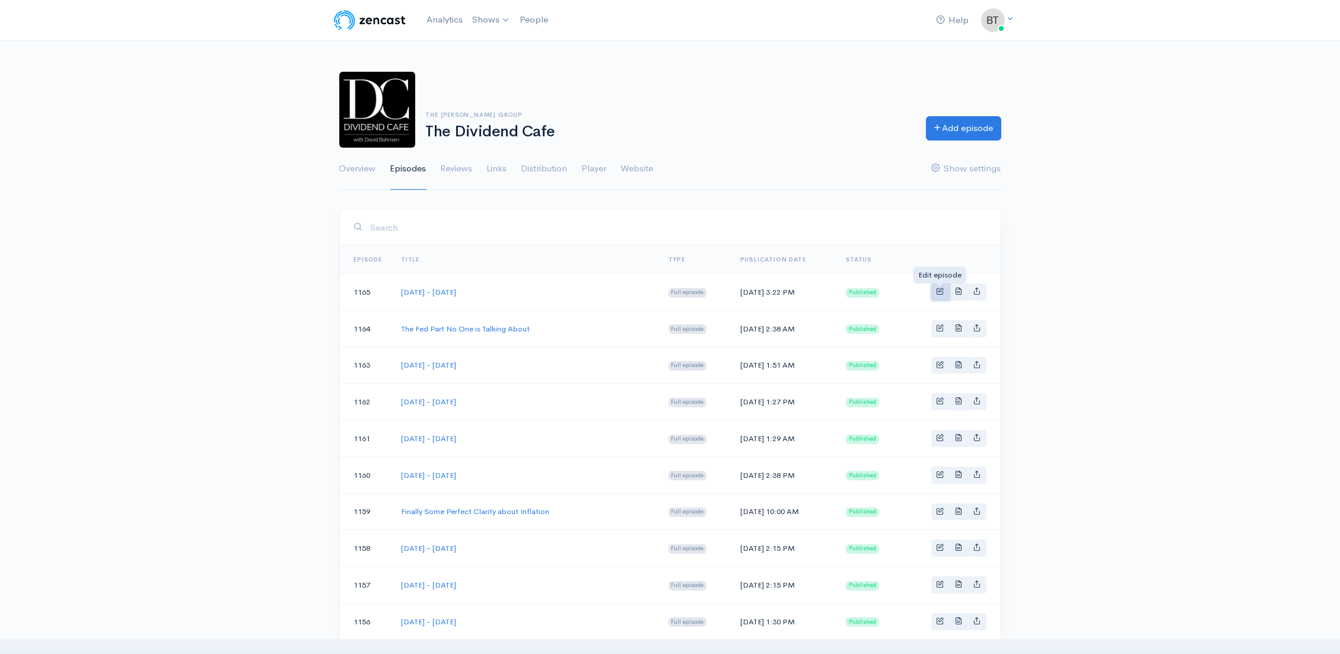
click at [939, 293] on span "Basic example" at bounding box center [941, 291] width 8 height 8
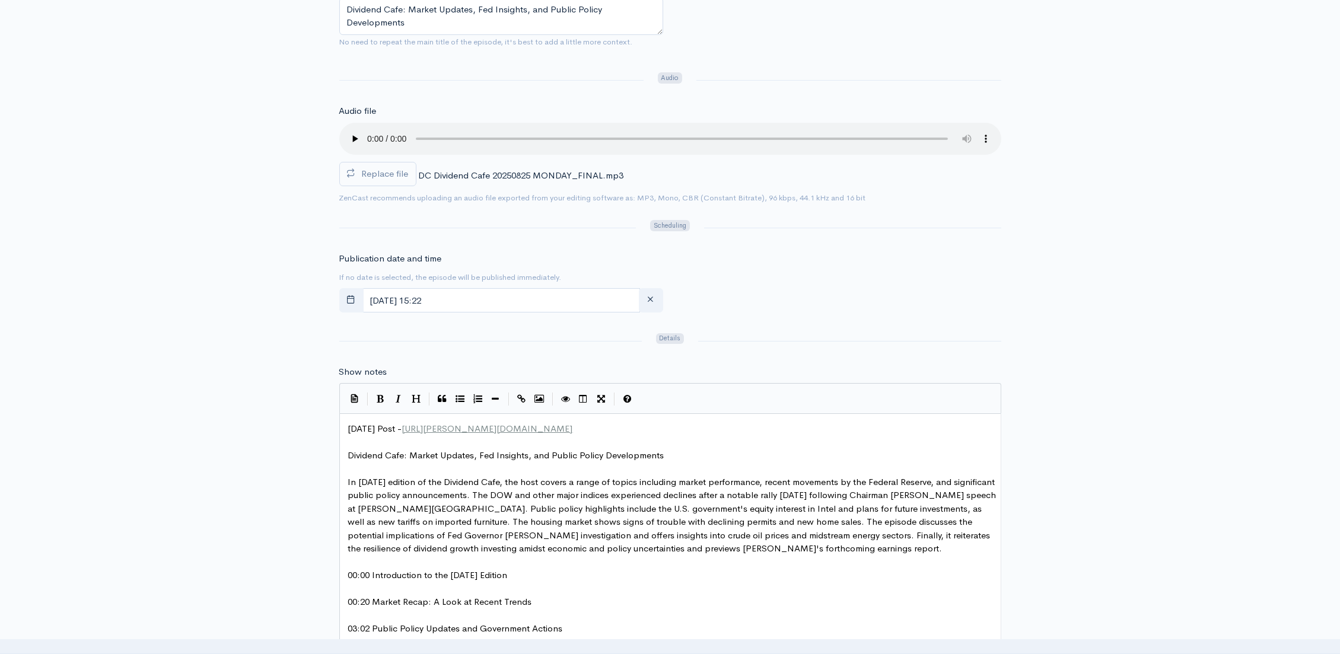
scroll to position [513, 0]
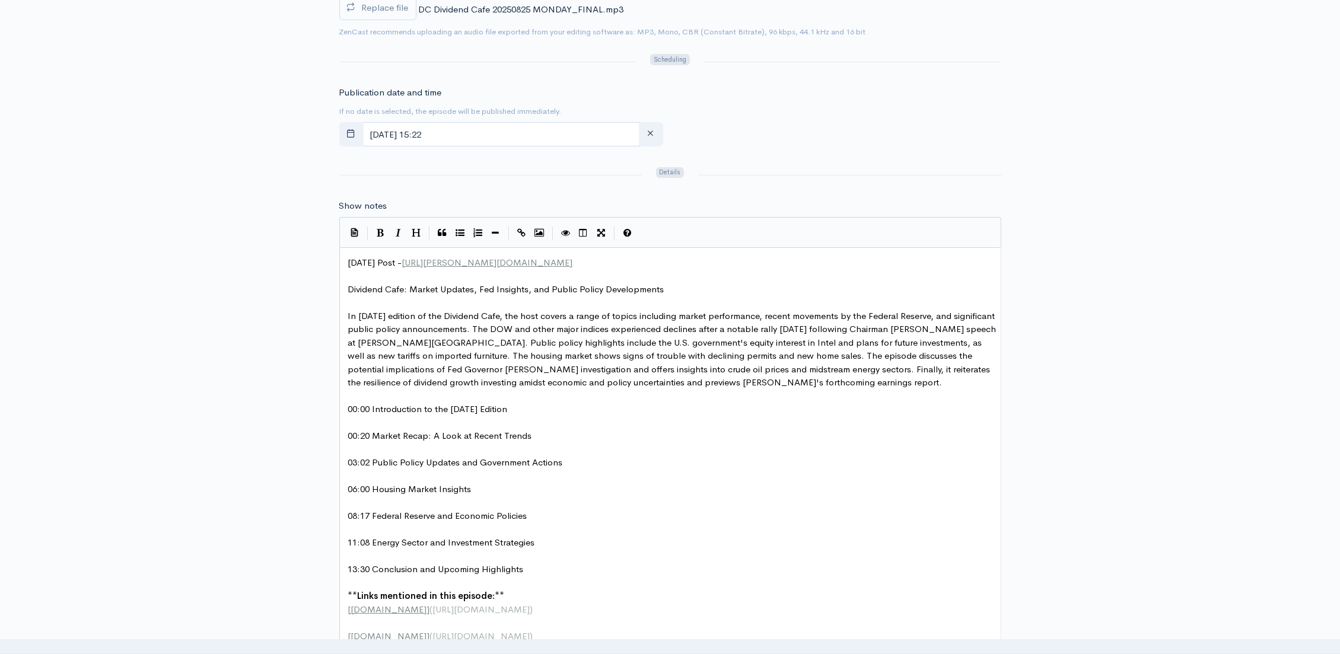
click at [702, 329] on span "In this Monday edition of the Dividend Cafe, the host covers a range of topics …" at bounding box center [673, 349] width 651 height 78
drag, startPoint x: 559, startPoint y: 315, endPoint x: 529, endPoint y: 316, distance: 30.9
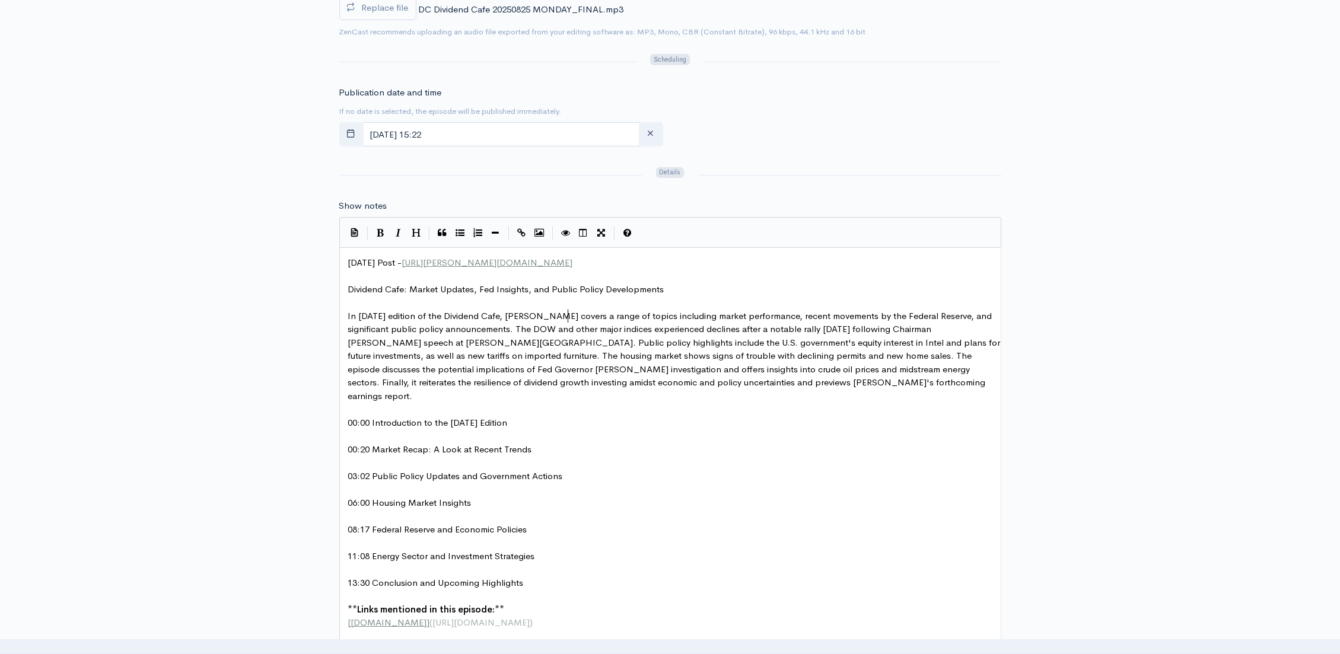
type textarea "David bahn"
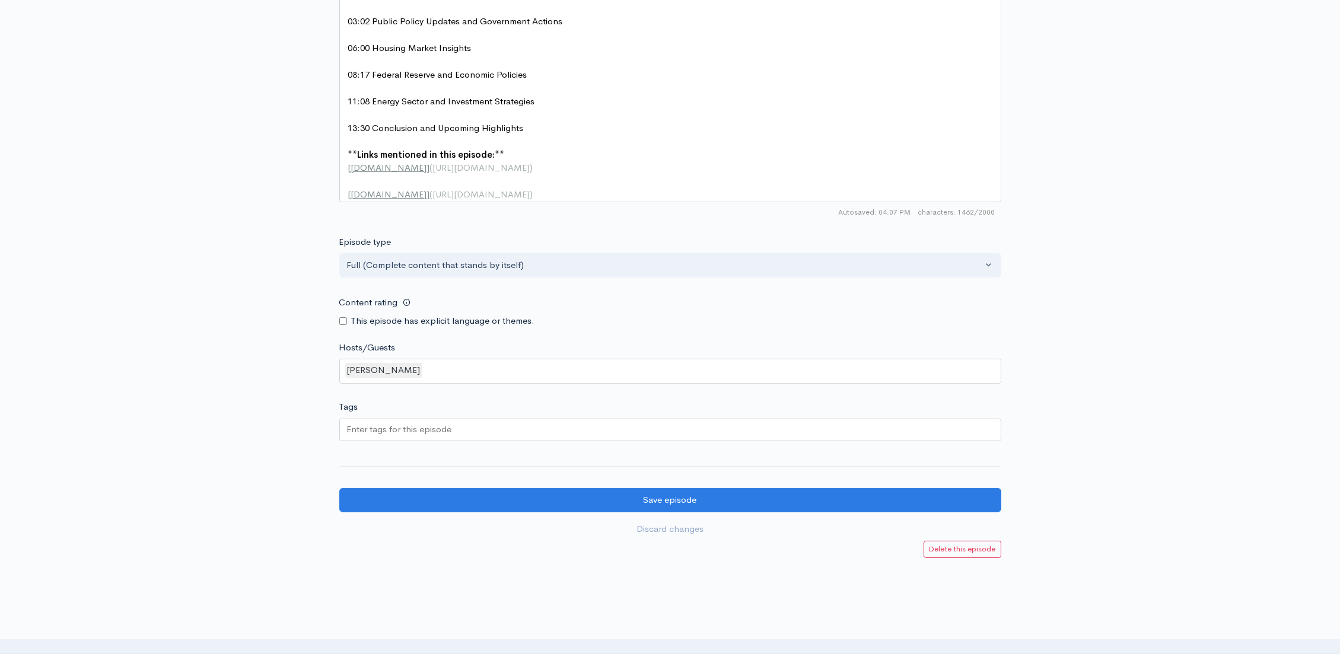
scroll to position [1011, 0]
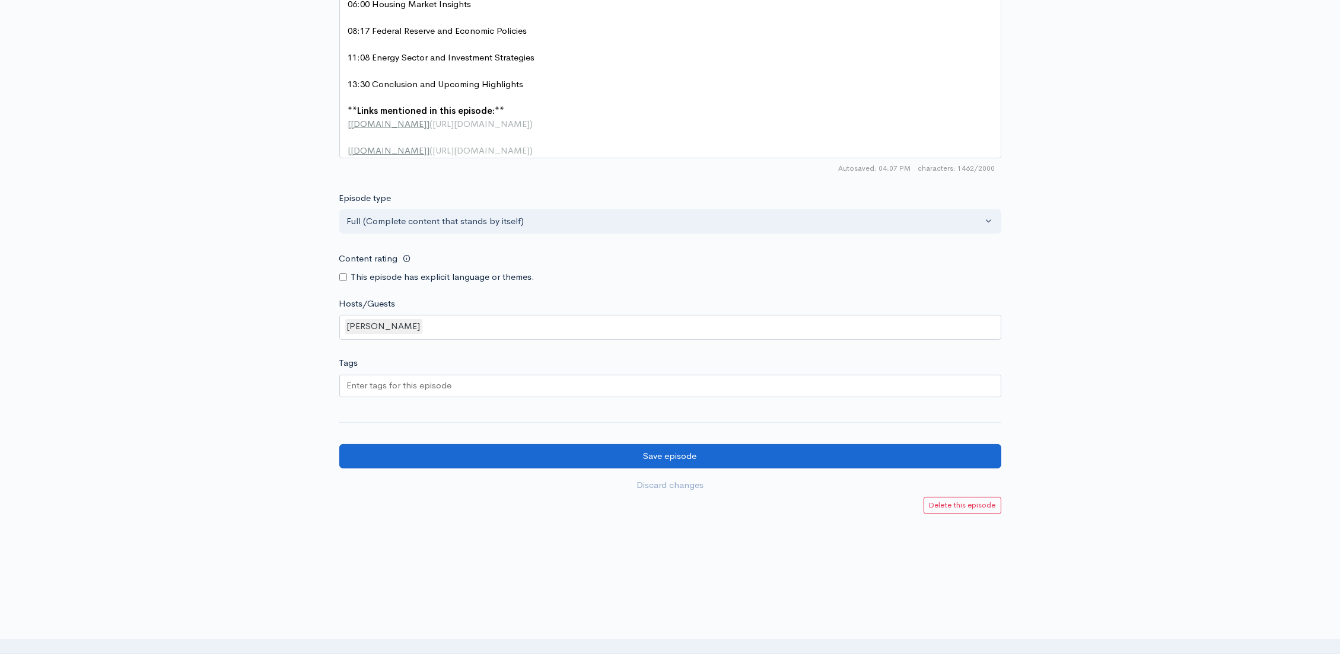
type textarea "Bahnsen"
click at [731, 447] on input "Save episode" at bounding box center [670, 456] width 662 height 24
